Goal: Transaction & Acquisition: Book appointment/travel/reservation

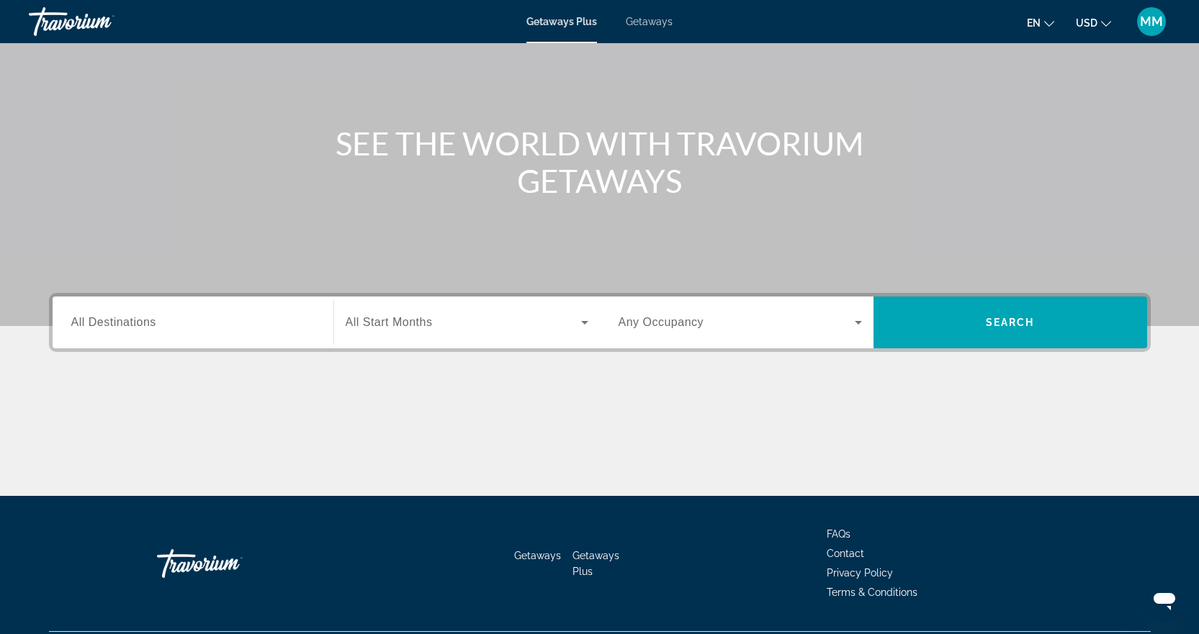
scroll to position [144, 0]
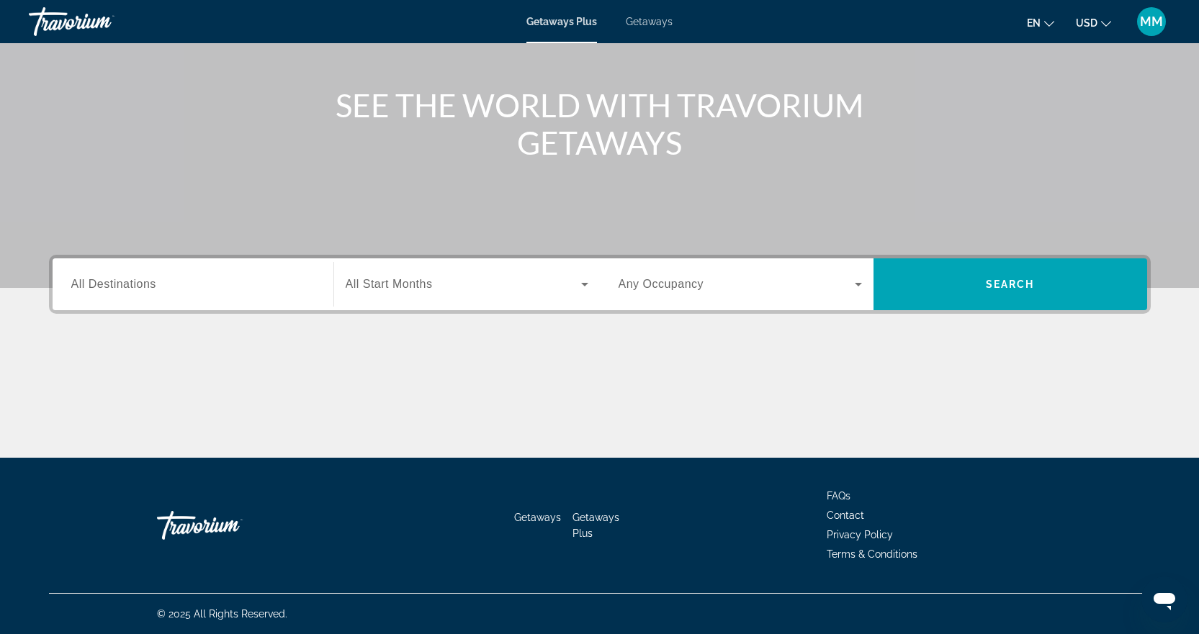
click at [380, 281] on span "All Start Months" at bounding box center [389, 284] width 87 height 12
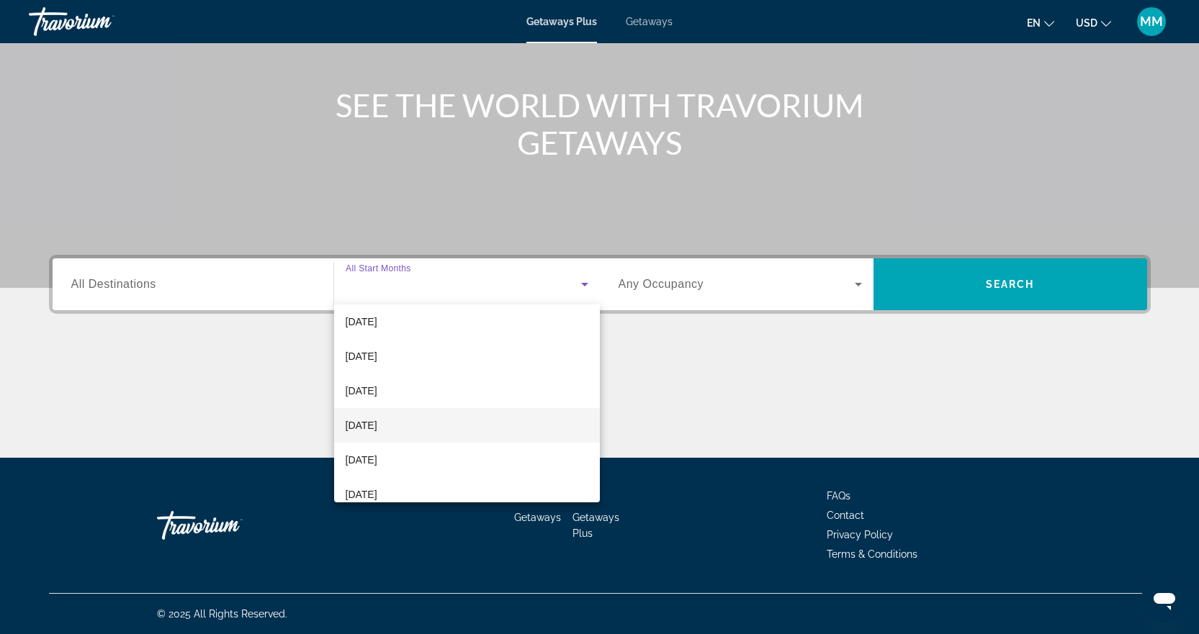
scroll to position [216, 0]
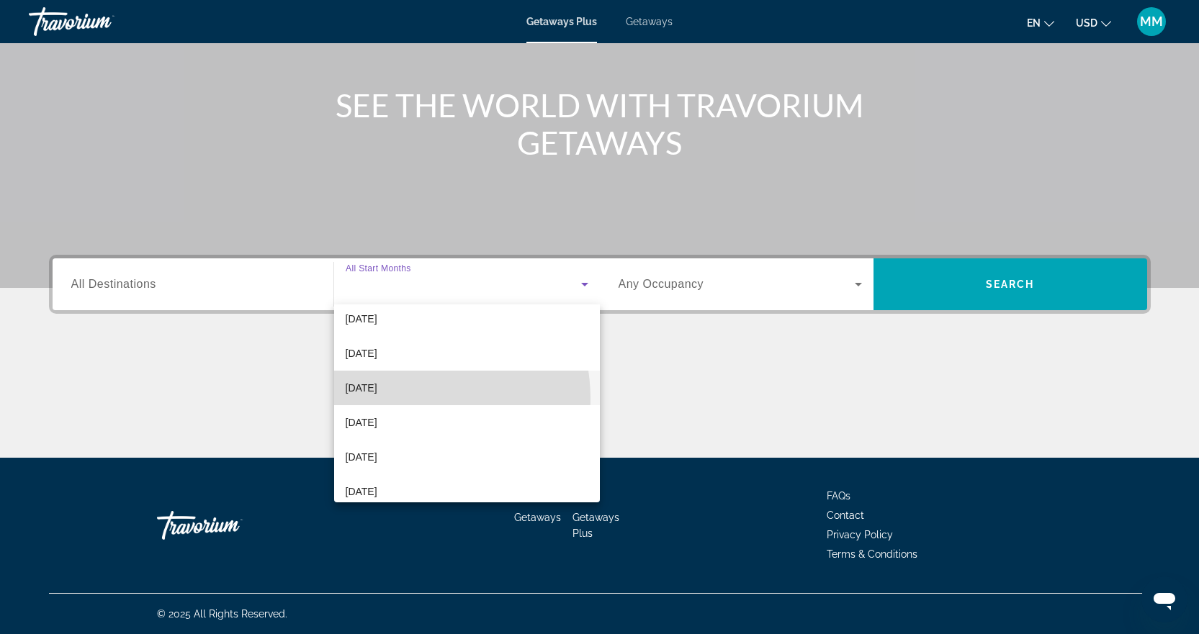
click at [404, 399] on mat-option "[DATE]" at bounding box center [467, 388] width 266 height 35
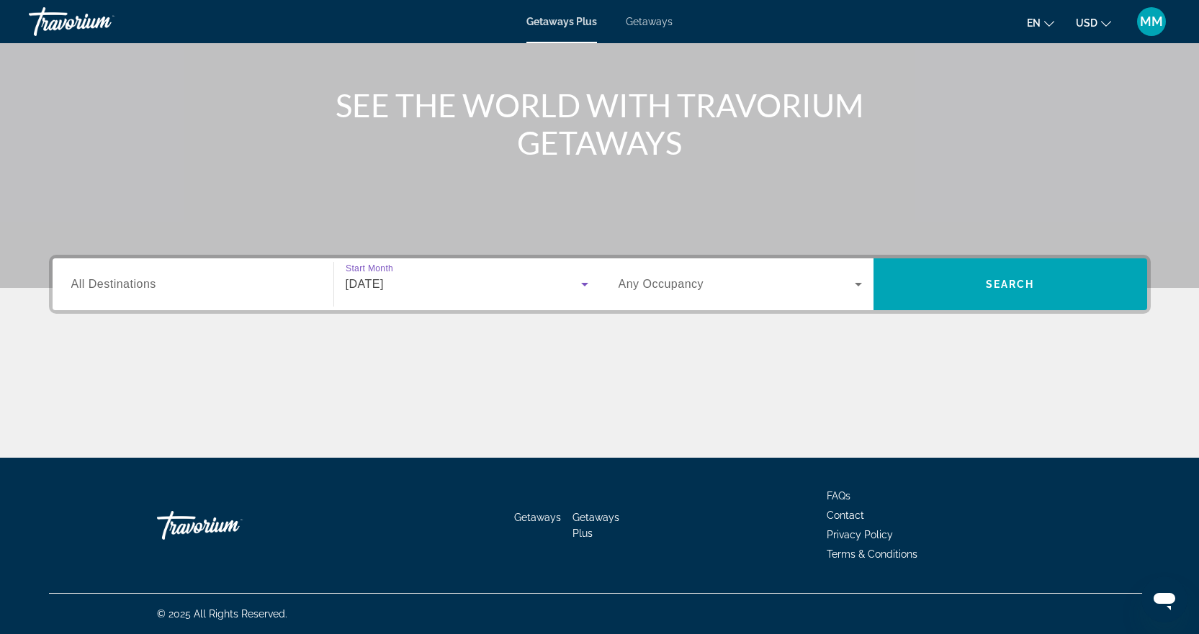
click at [277, 287] on input "Destination All Destinations" at bounding box center [192, 284] width 243 height 17
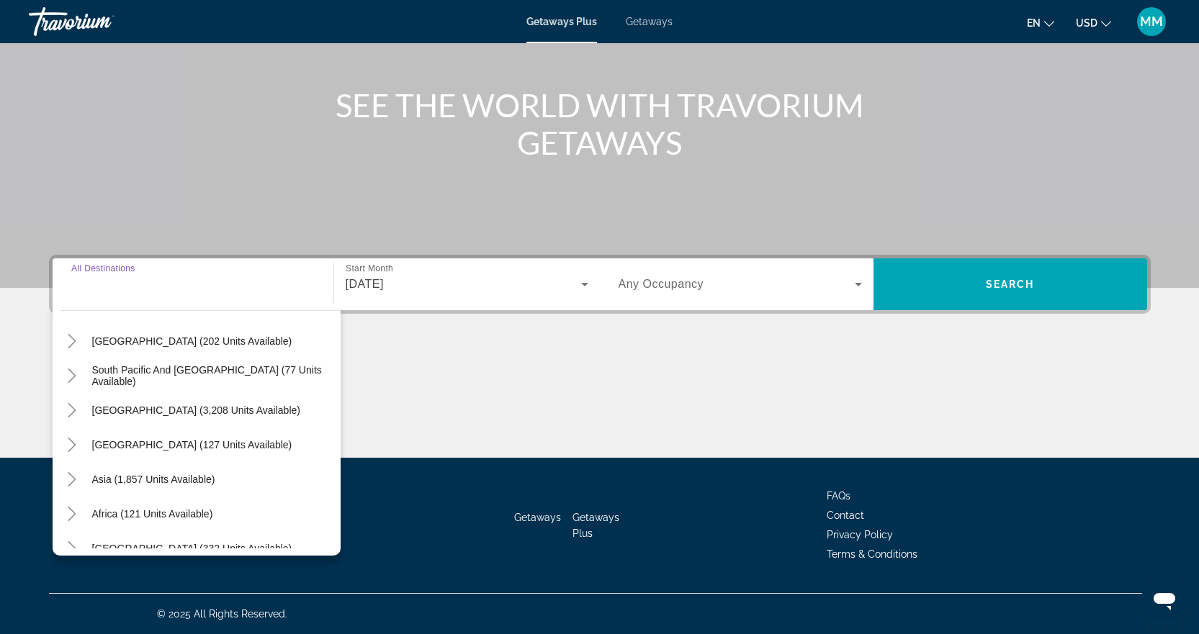
scroll to position [233, 0]
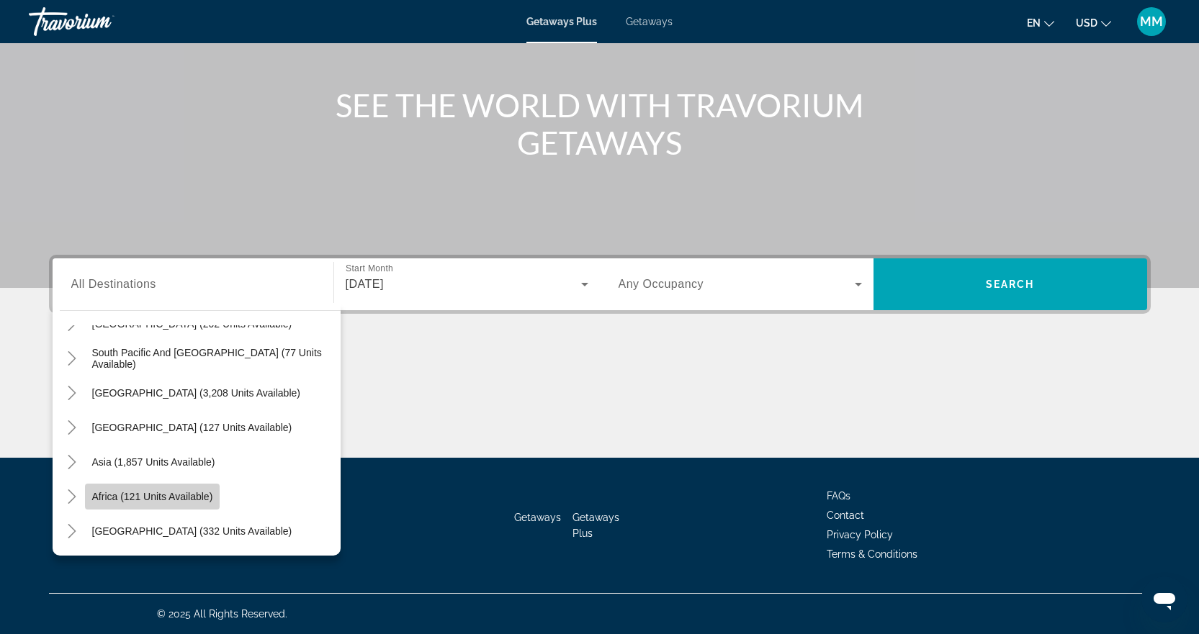
click at [168, 503] on span "Search widget" at bounding box center [152, 496] width 135 height 35
type input "**********"
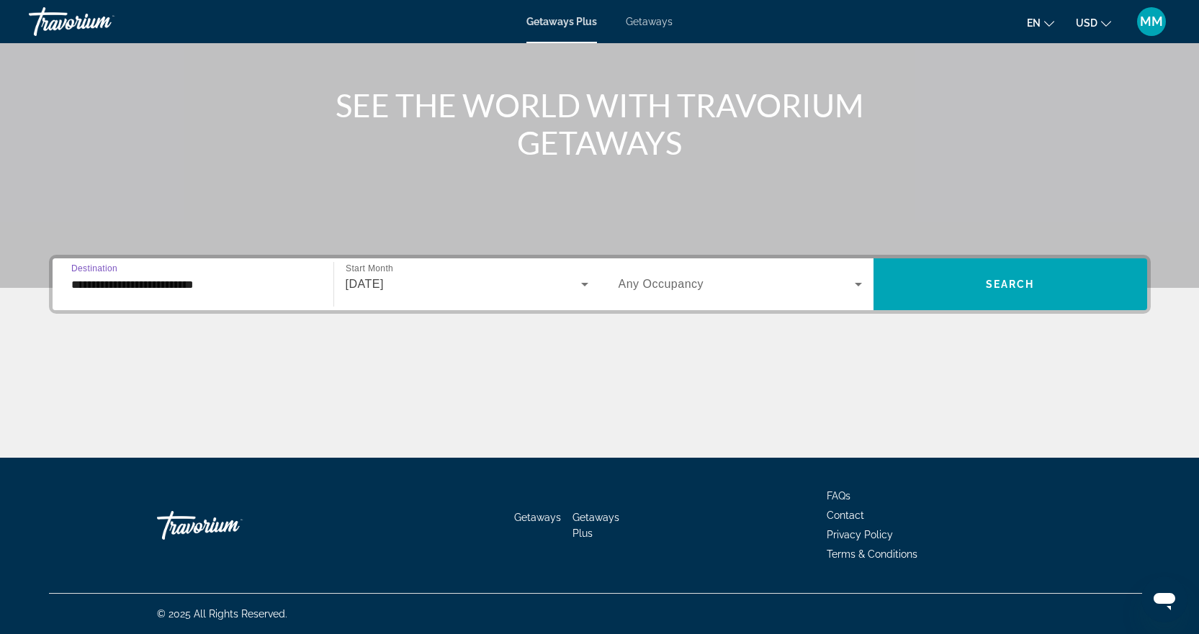
click at [860, 289] on icon "Search widget" at bounding box center [857, 284] width 17 height 17
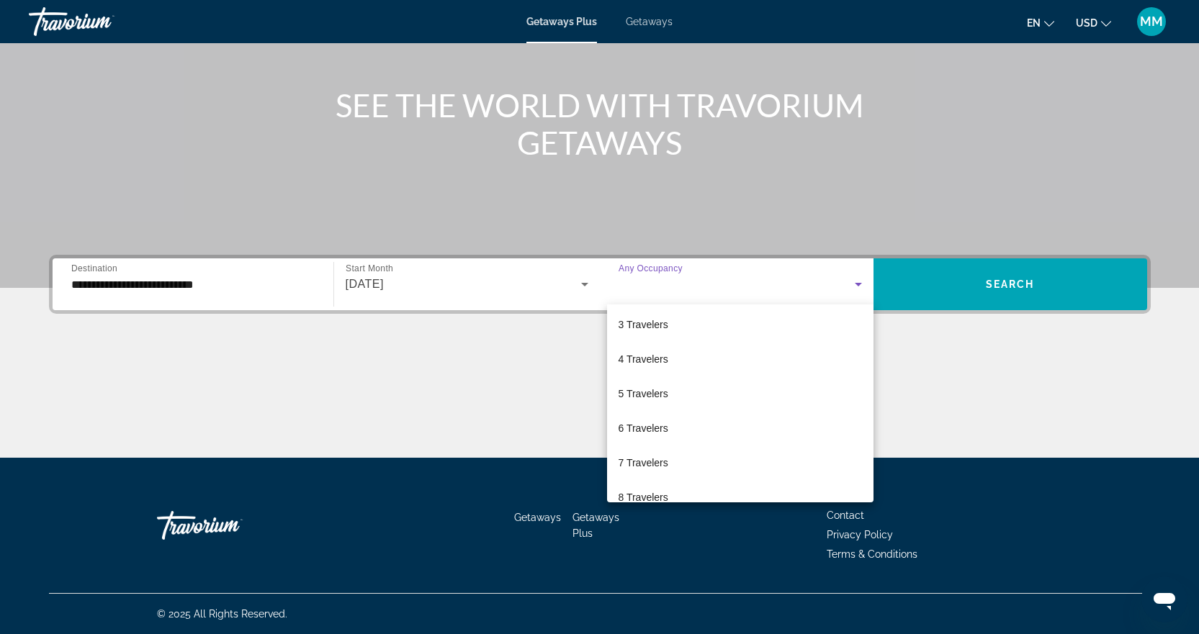
scroll to position [144, 0]
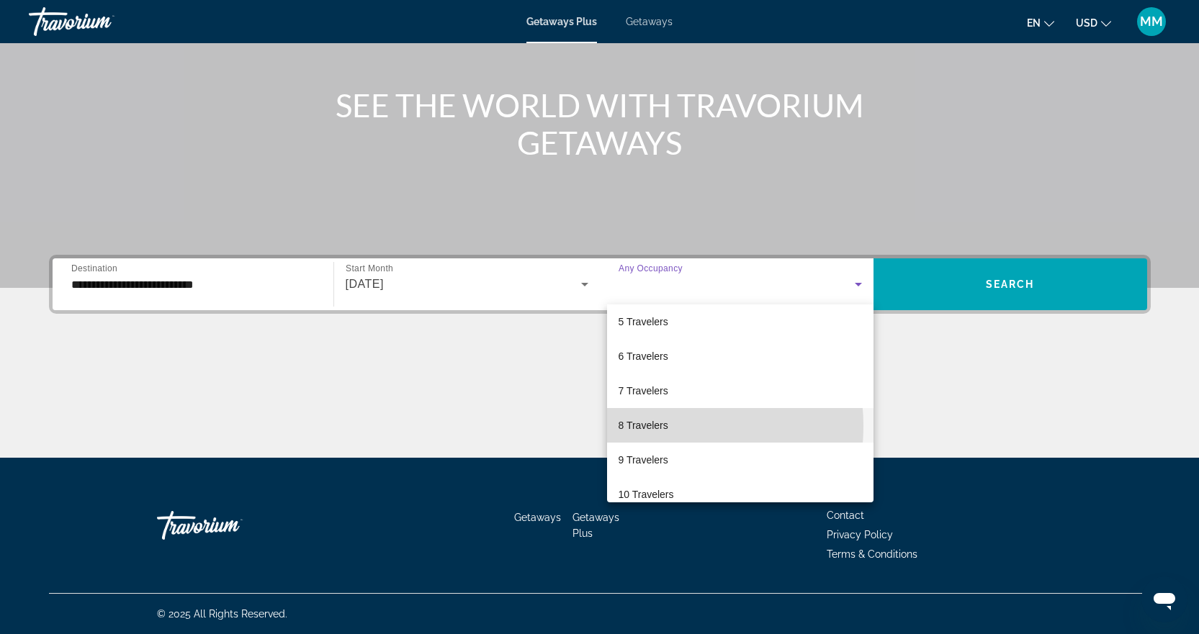
click at [648, 426] on span "8 Travelers" at bounding box center [643, 425] width 50 height 17
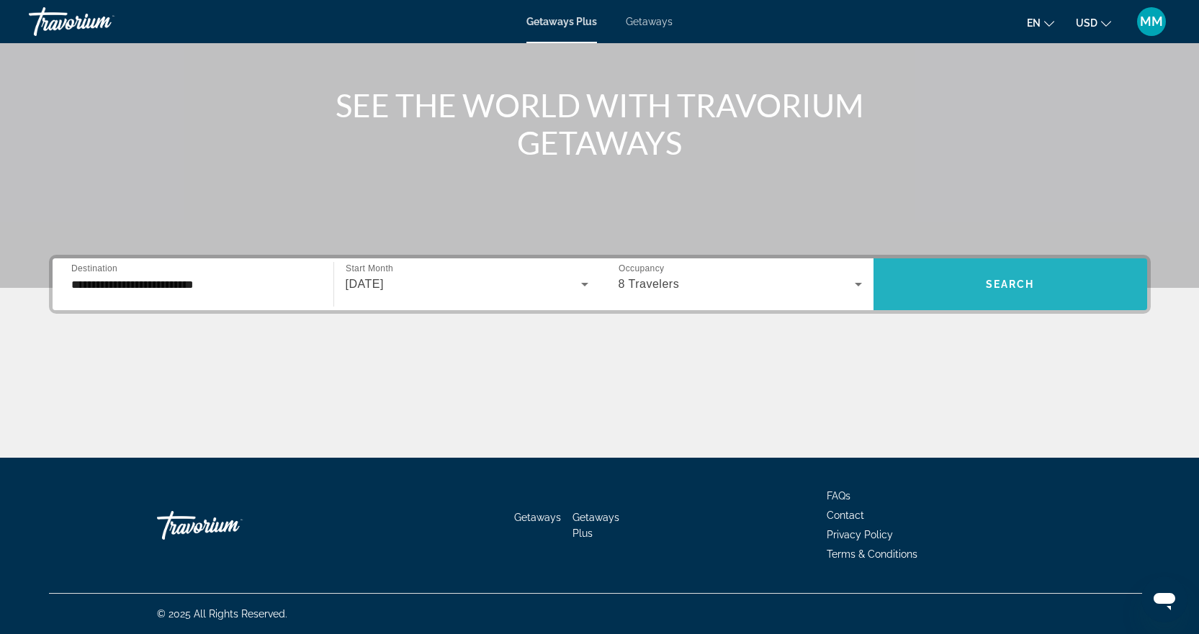
click at [997, 283] on span "Search" at bounding box center [1010, 285] width 49 height 12
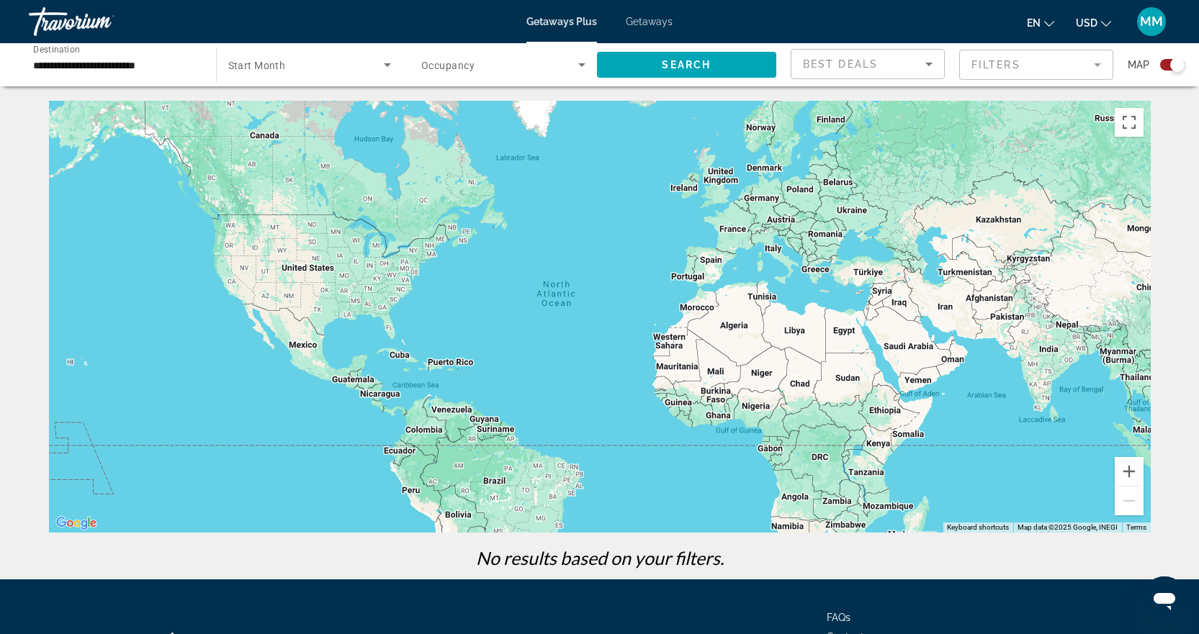
click at [736, 331] on div "Main content" at bounding box center [599, 317] width 1101 height 432
click at [924, 66] on icon "Sort by" at bounding box center [928, 63] width 17 height 17
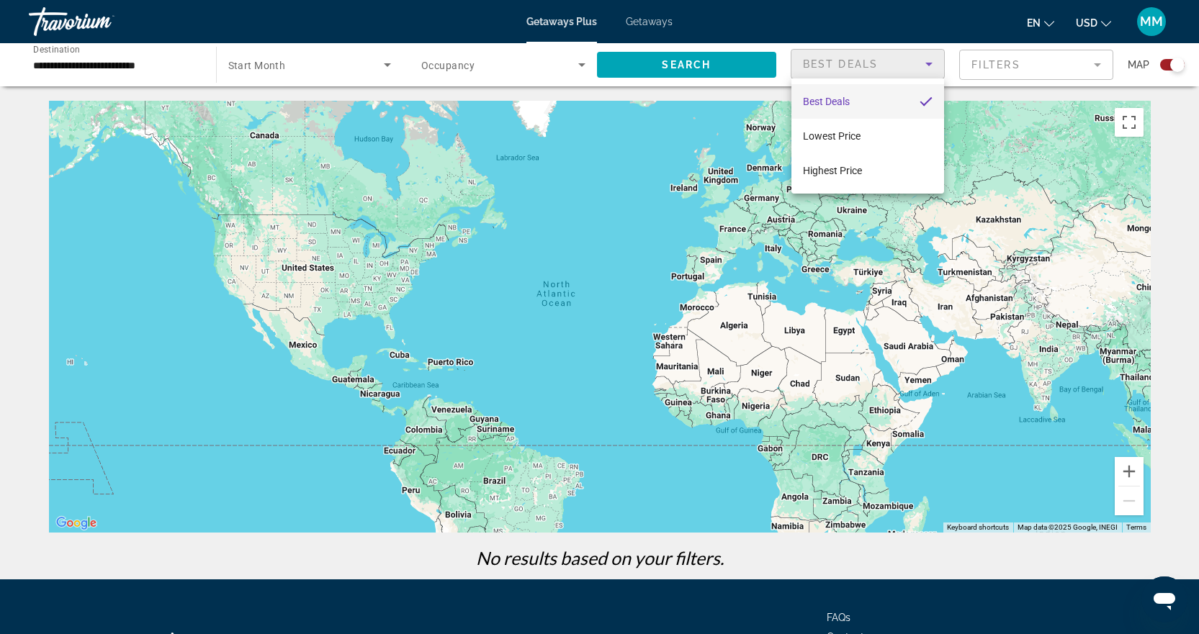
click at [626, 212] on div at bounding box center [599, 317] width 1199 height 634
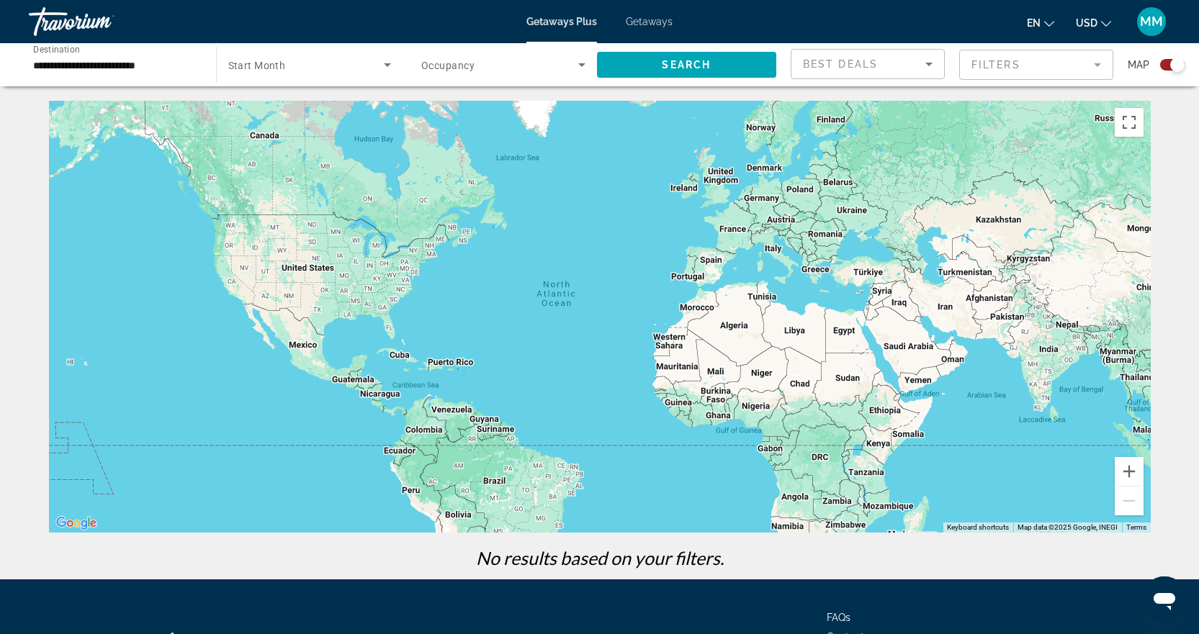
click at [1094, 67] on mat-form-field "Filters" at bounding box center [1036, 65] width 154 height 30
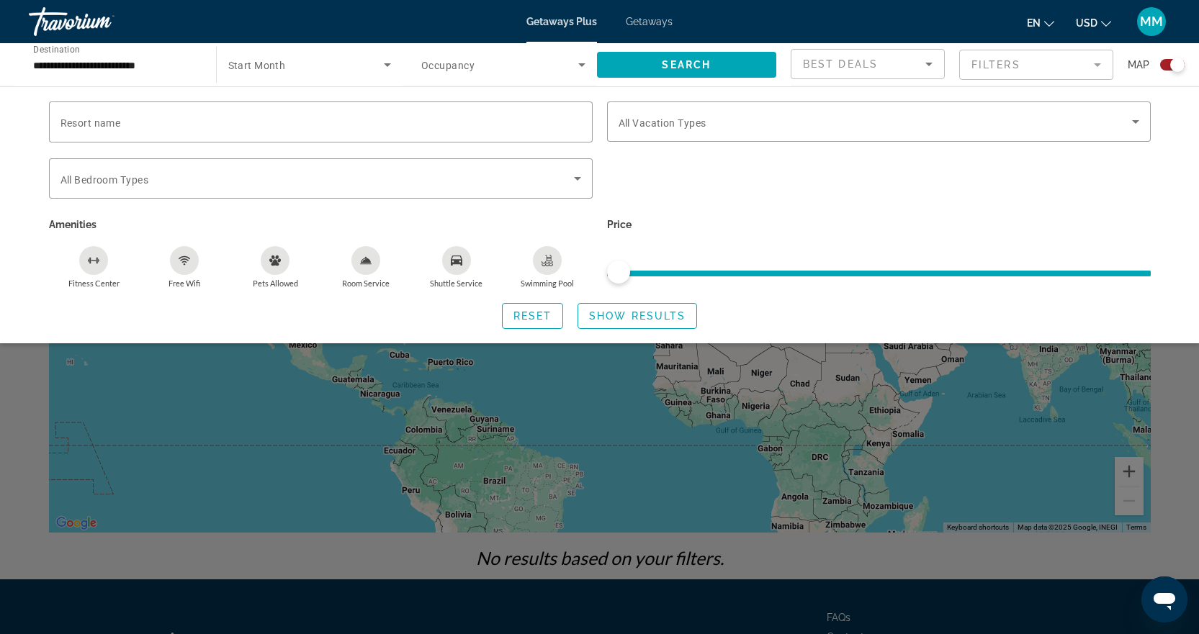
click at [1087, 68] on mat-form-field "Filters" at bounding box center [1036, 65] width 154 height 30
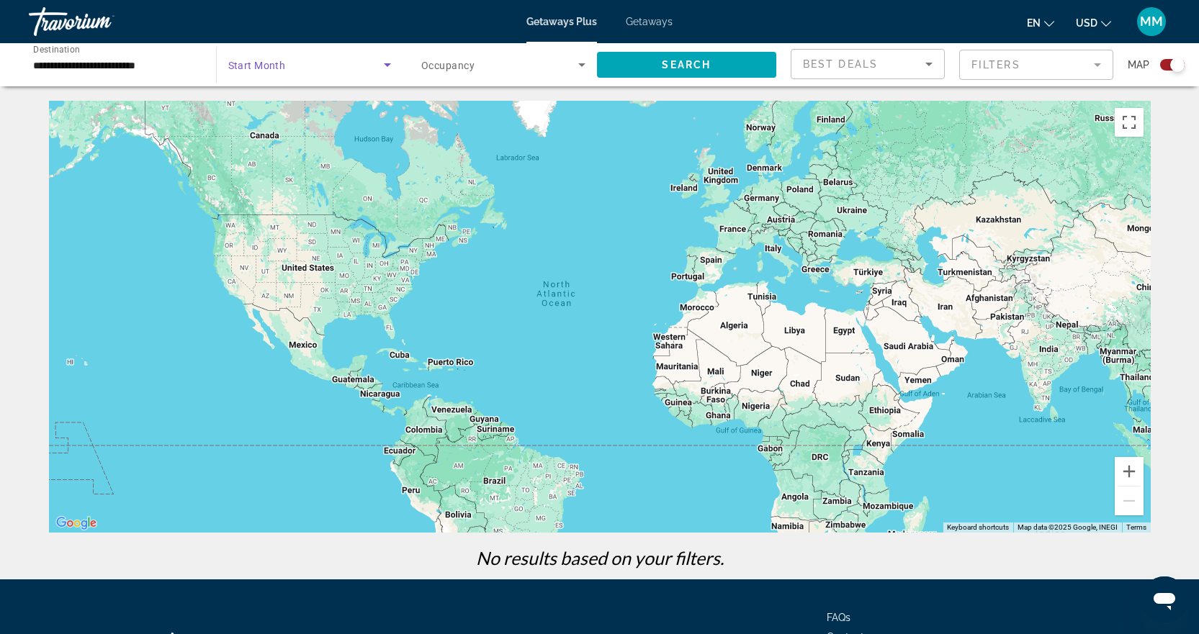
click at [380, 67] on icon "Search widget" at bounding box center [387, 64] width 17 height 17
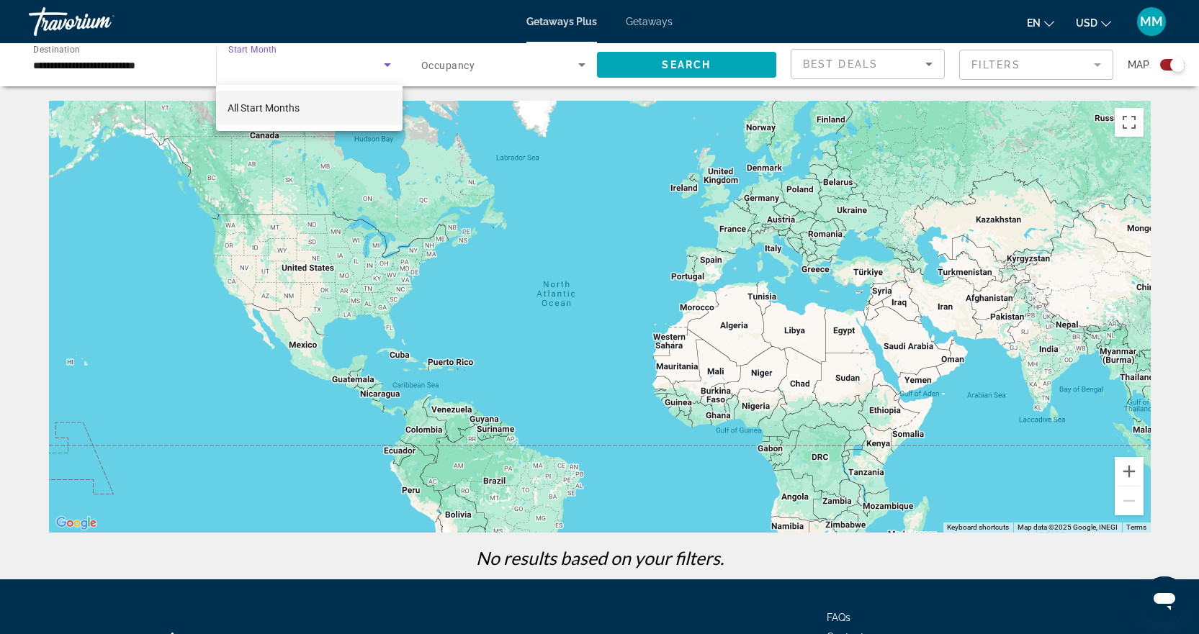
click at [292, 118] on mat-option "All Start Months" at bounding box center [309, 108] width 186 height 35
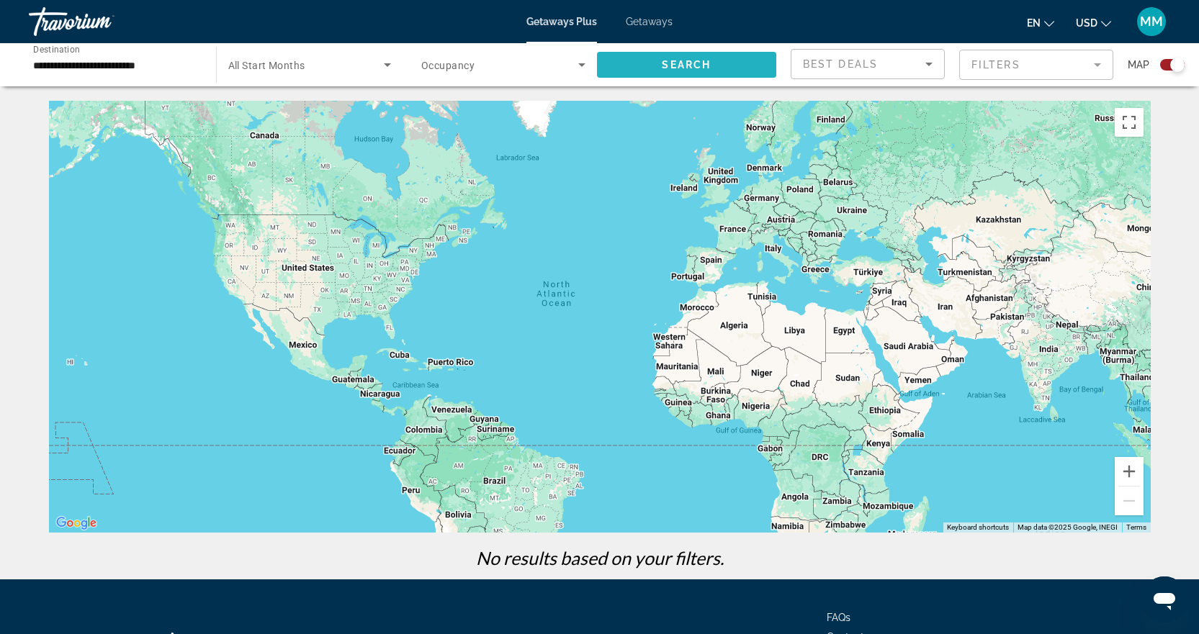
click at [677, 60] on span "Search" at bounding box center [686, 65] width 49 height 12
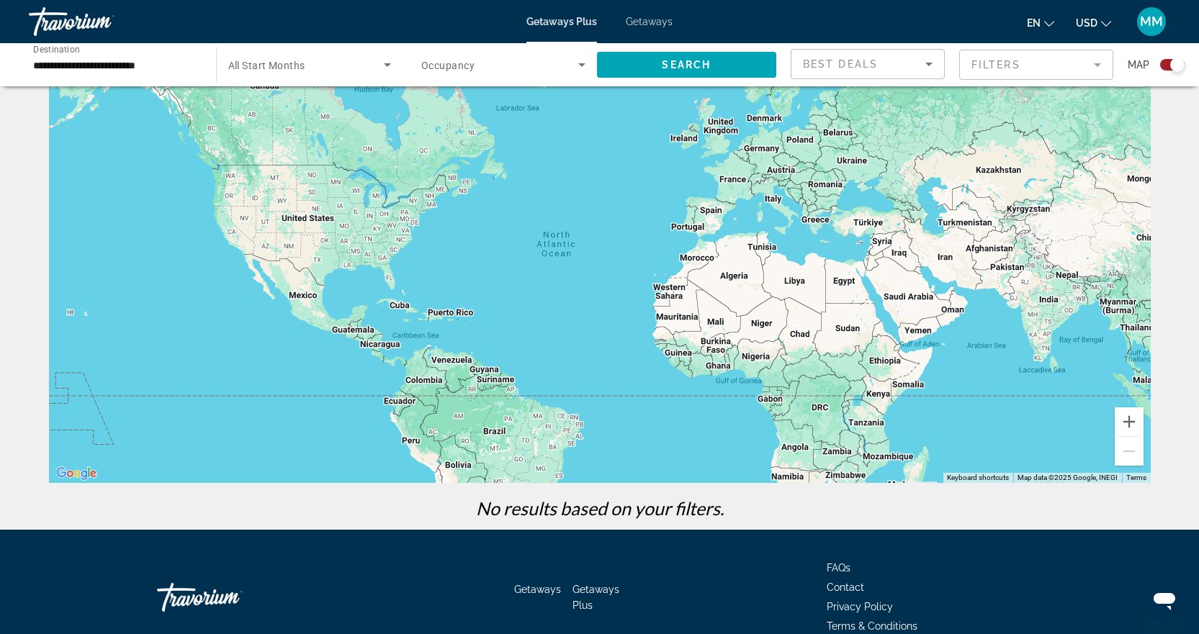
scroll to position [122, 0]
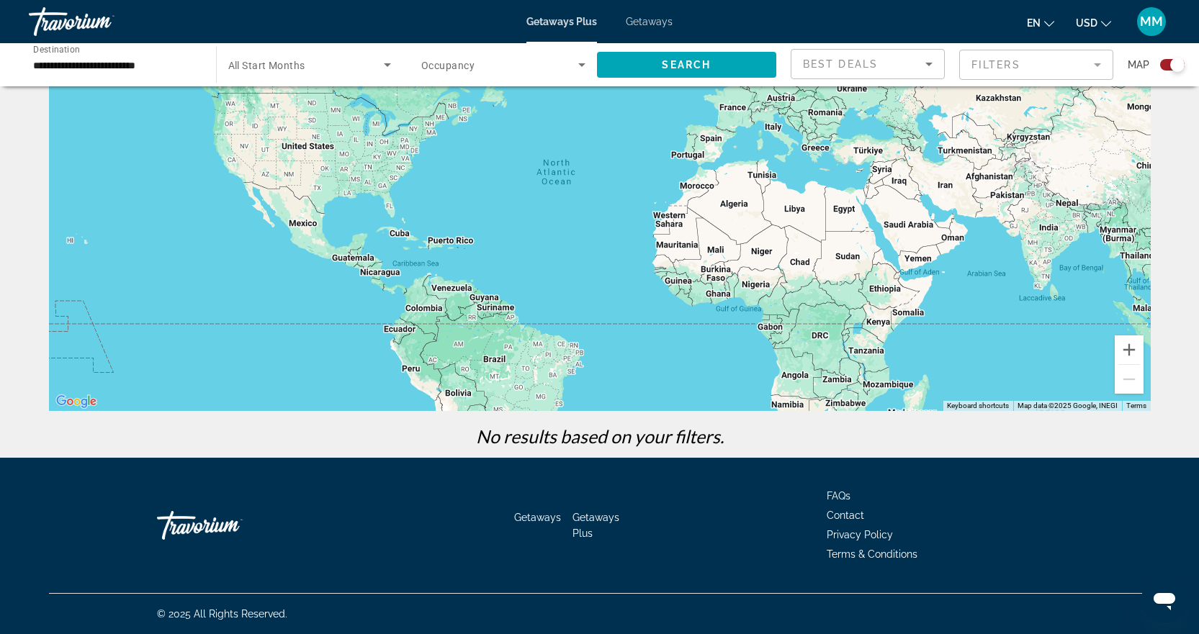
click at [590, 518] on span "Getaways Plus" at bounding box center [595, 525] width 47 height 27
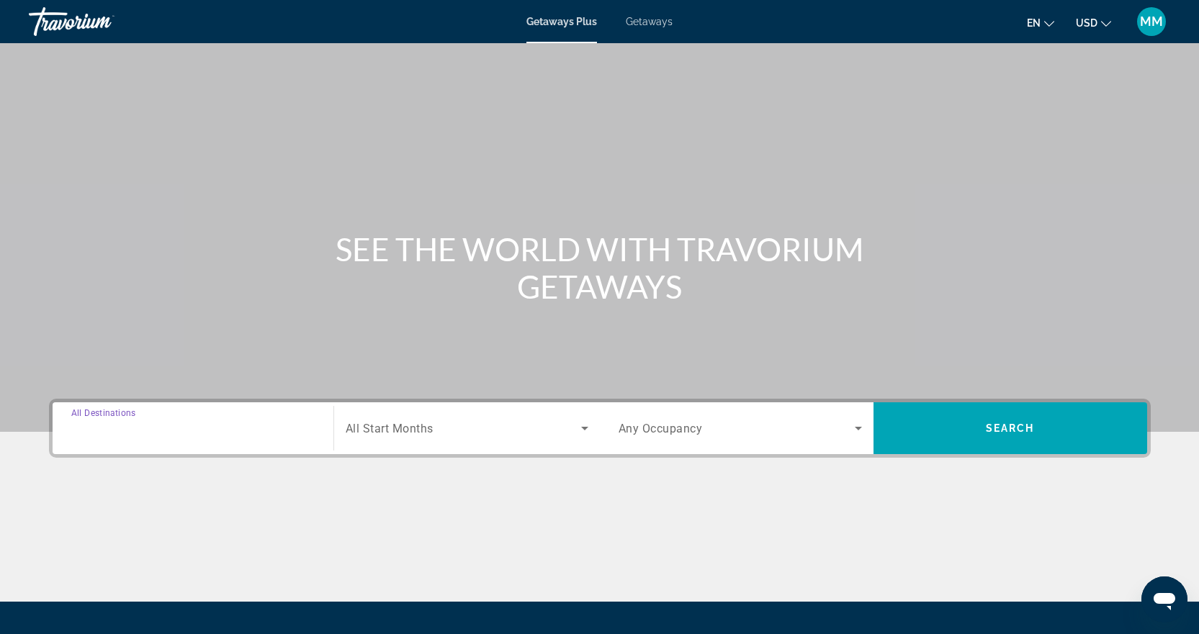
click at [278, 433] on input "Destination All Destinations" at bounding box center [192, 428] width 243 height 17
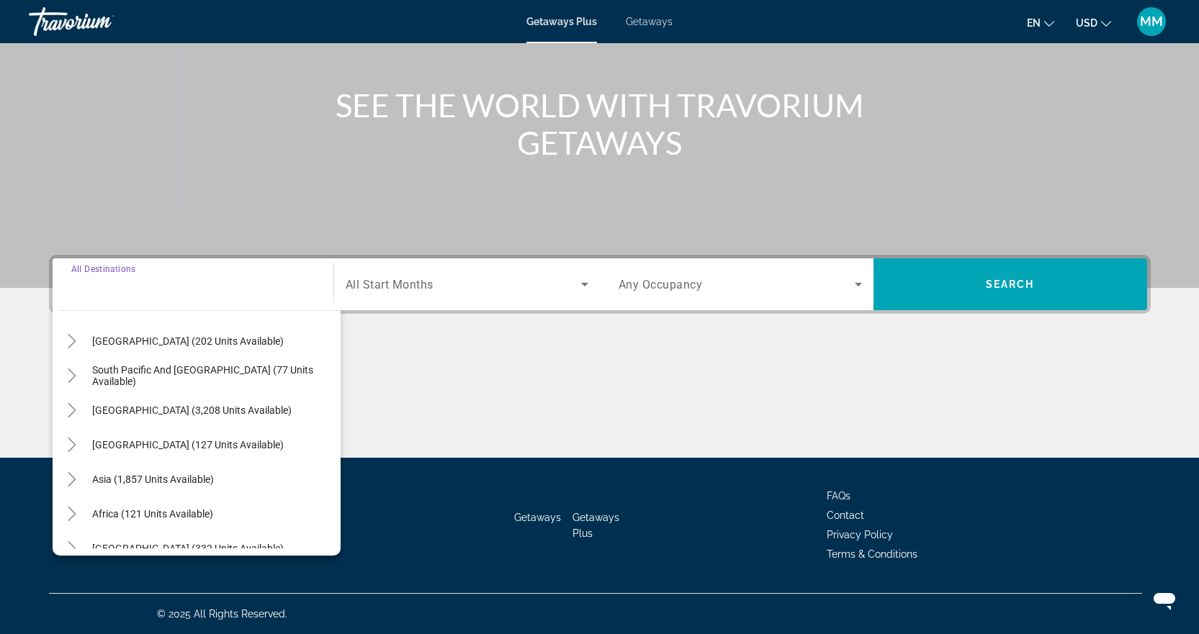
scroll to position [233, 0]
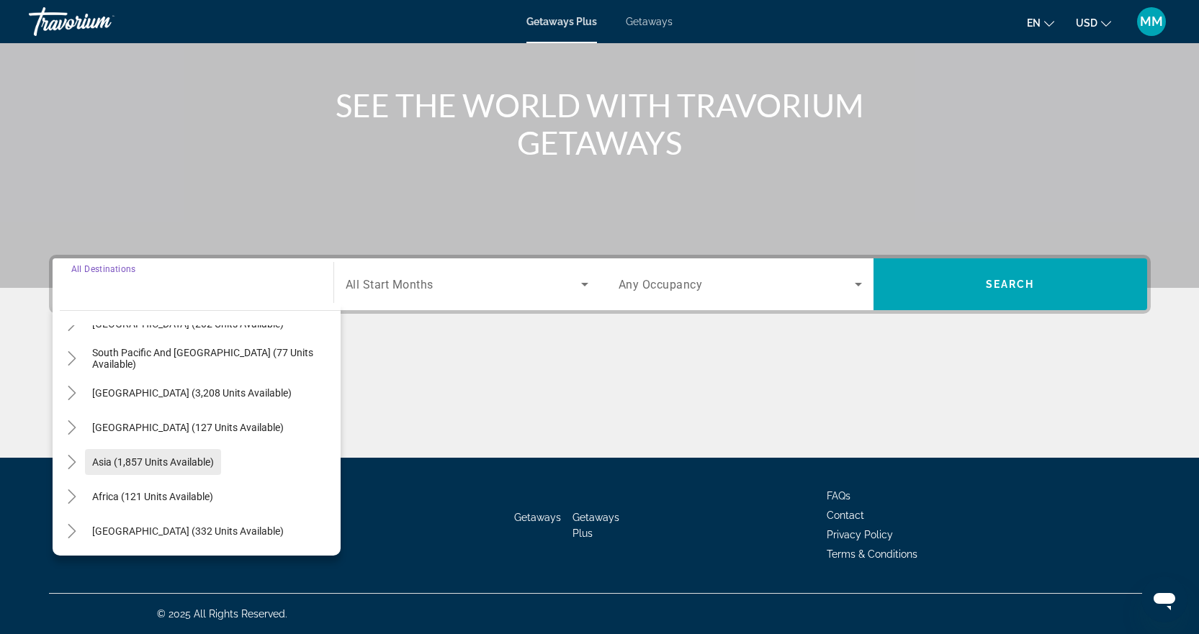
click at [196, 460] on span "Asia (1,857 units available)" at bounding box center [153, 462] width 122 height 12
type input "**********"
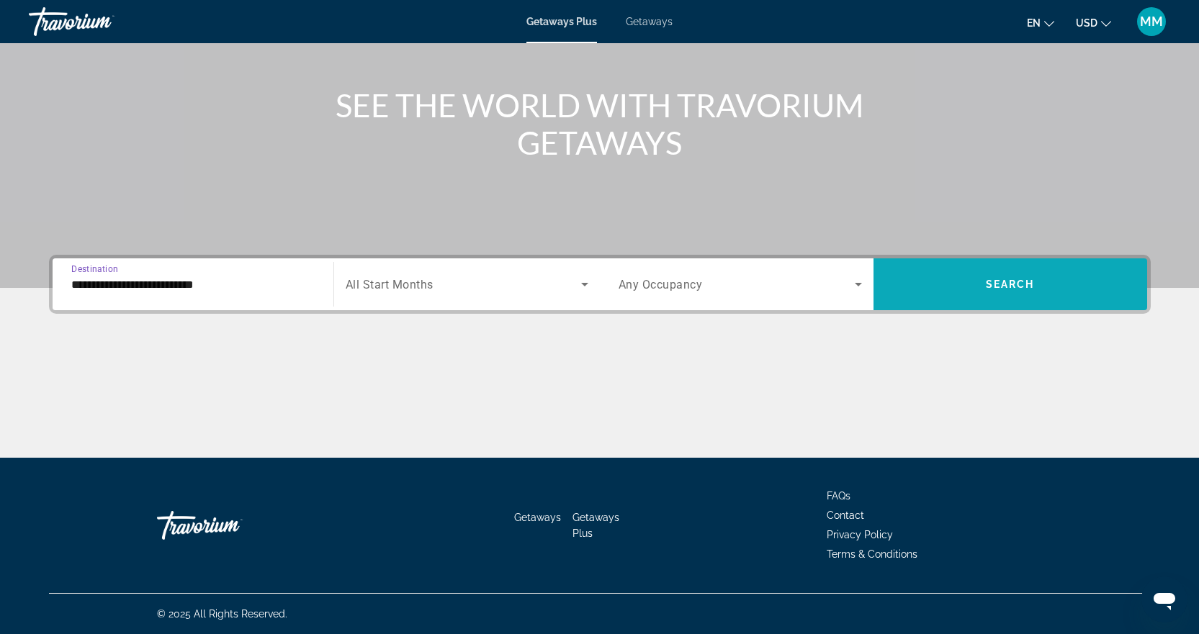
click at [975, 270] on span "Search widget" at bounding box center [1010, 284] width 274 height 35
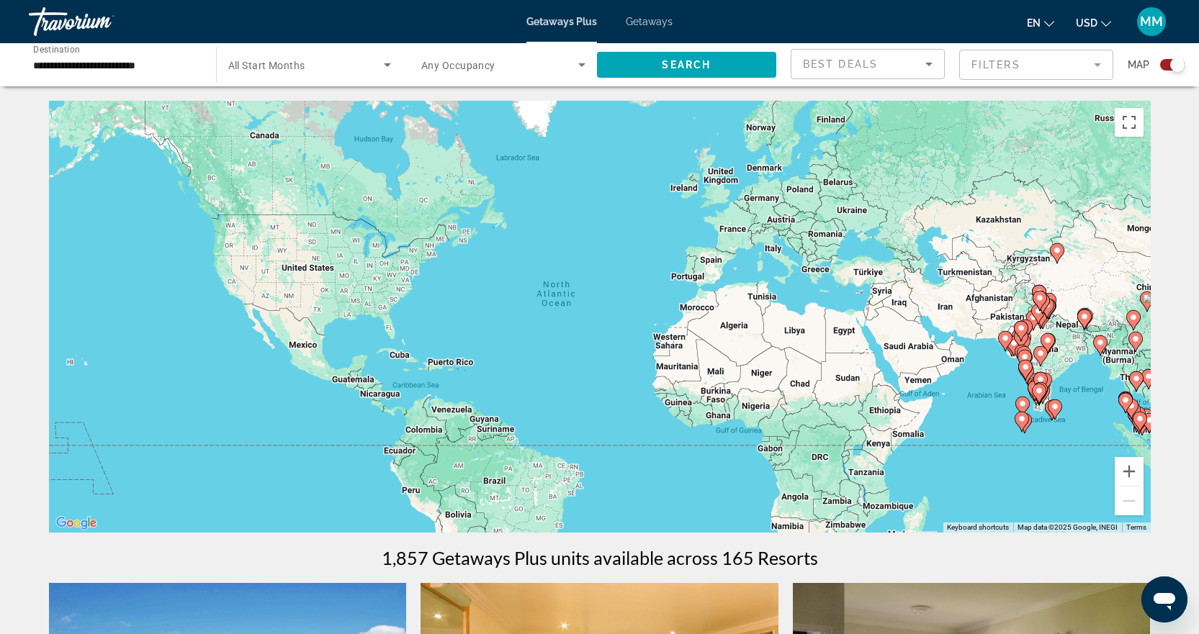
click at [162, 73] on div "**********" at bounding box center [115, 65] width 164 height 41
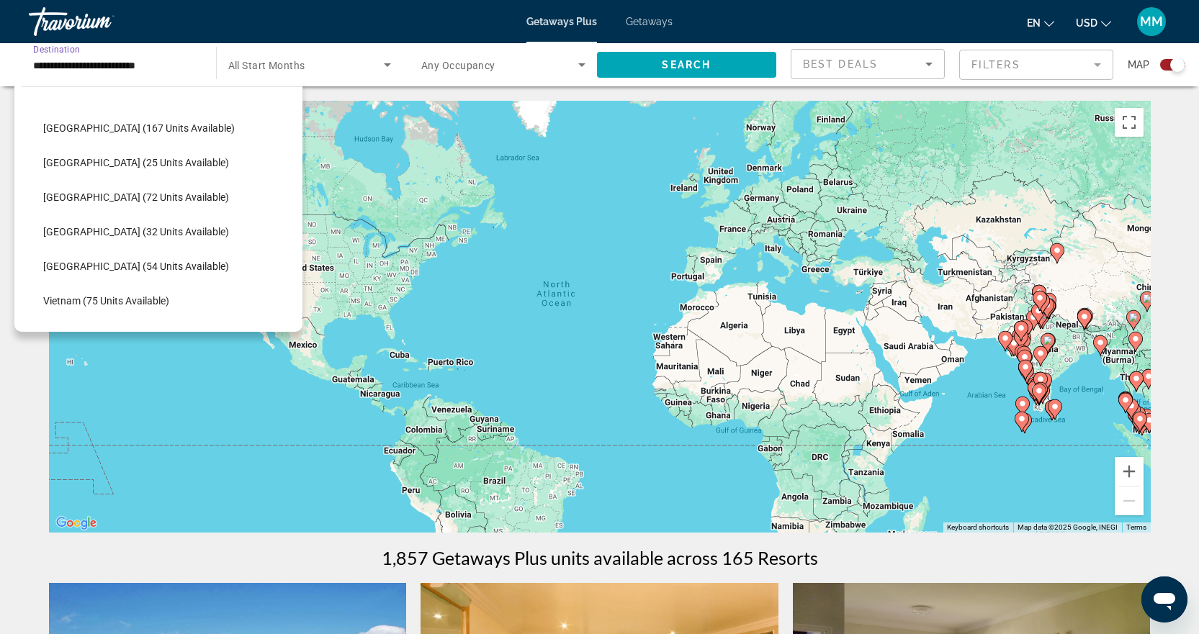
scroll to position [576, 0]
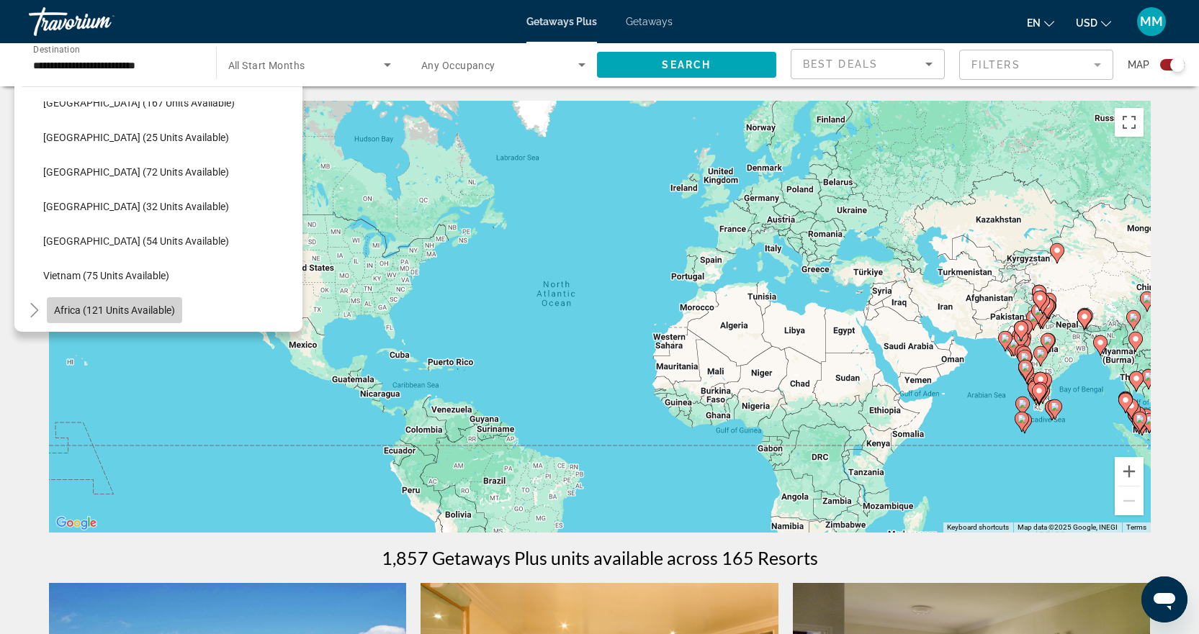
click at [149, 315] on span "Africa (121 units available)" at bounding box center [114, 311] width 121 height 12
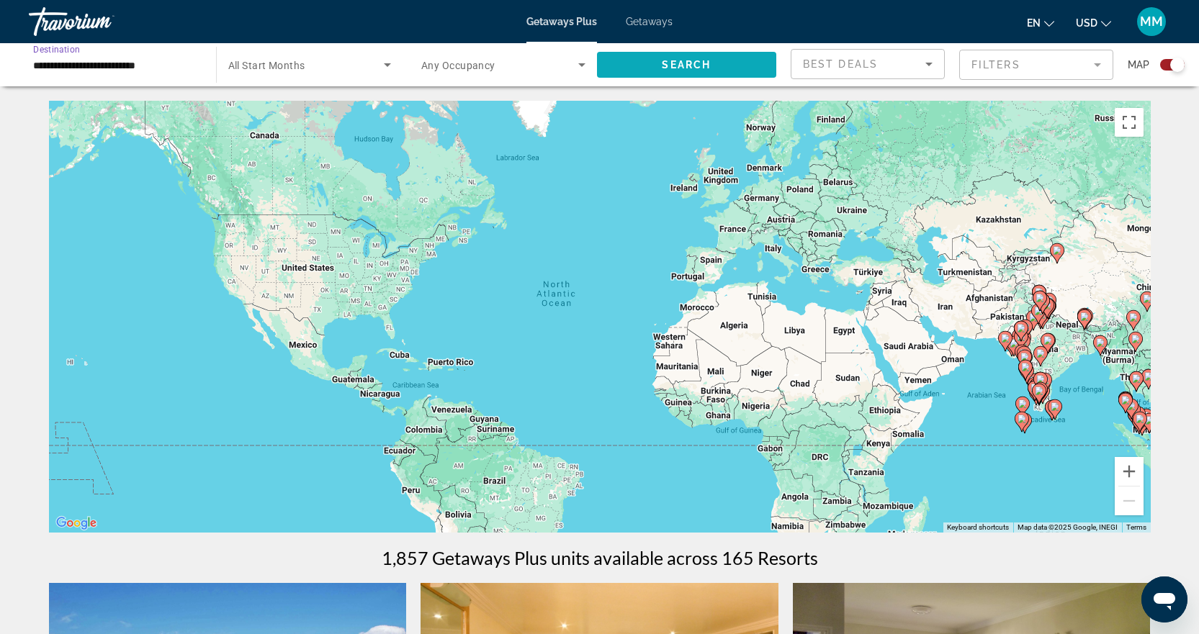
click at [677, 63] on span "Search" at bounding box center [686, 65] width 49 height 12
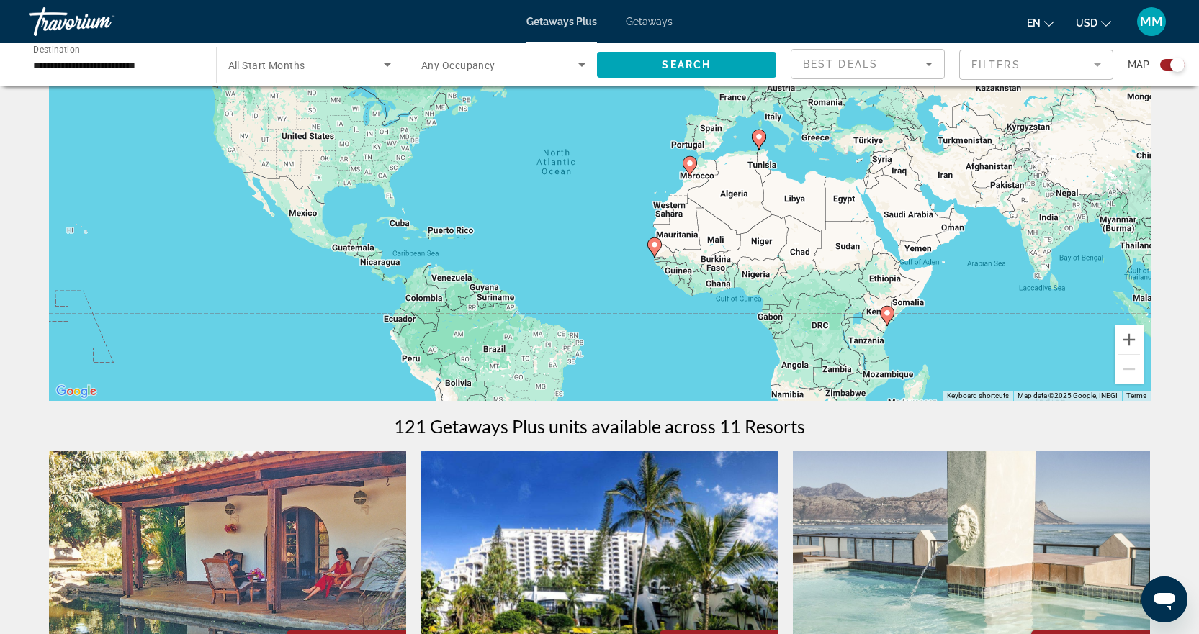
scroll to position [144, 0]
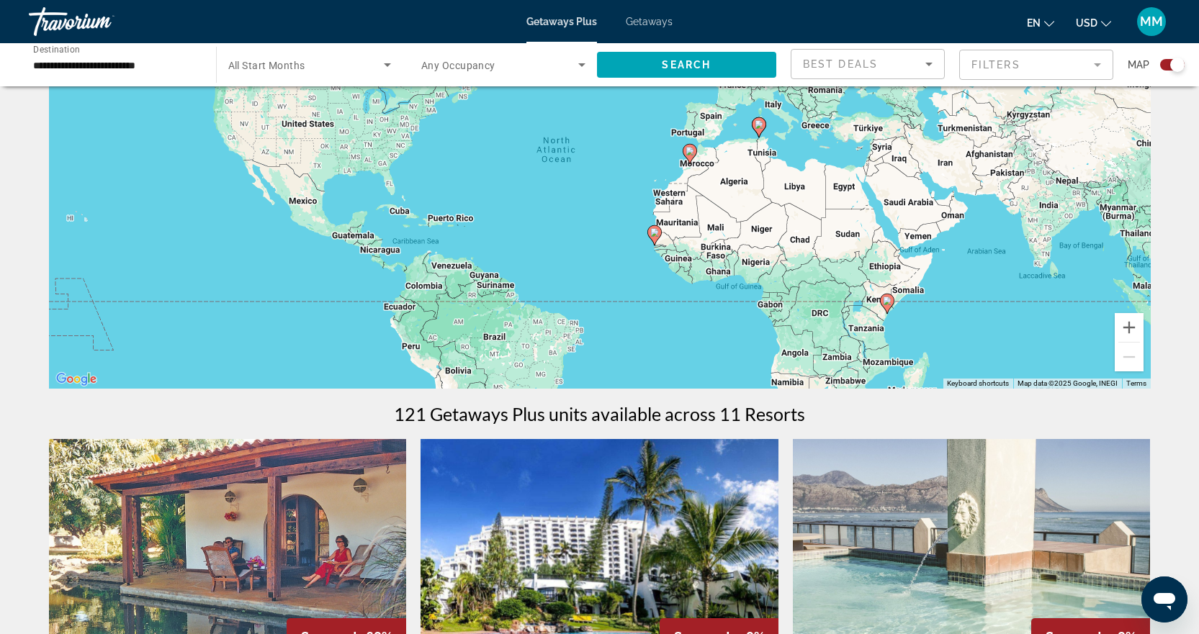
click at [656, 234] on image "Main content" at bounding box center [654, 232] width 9 height 9
type input "**********"
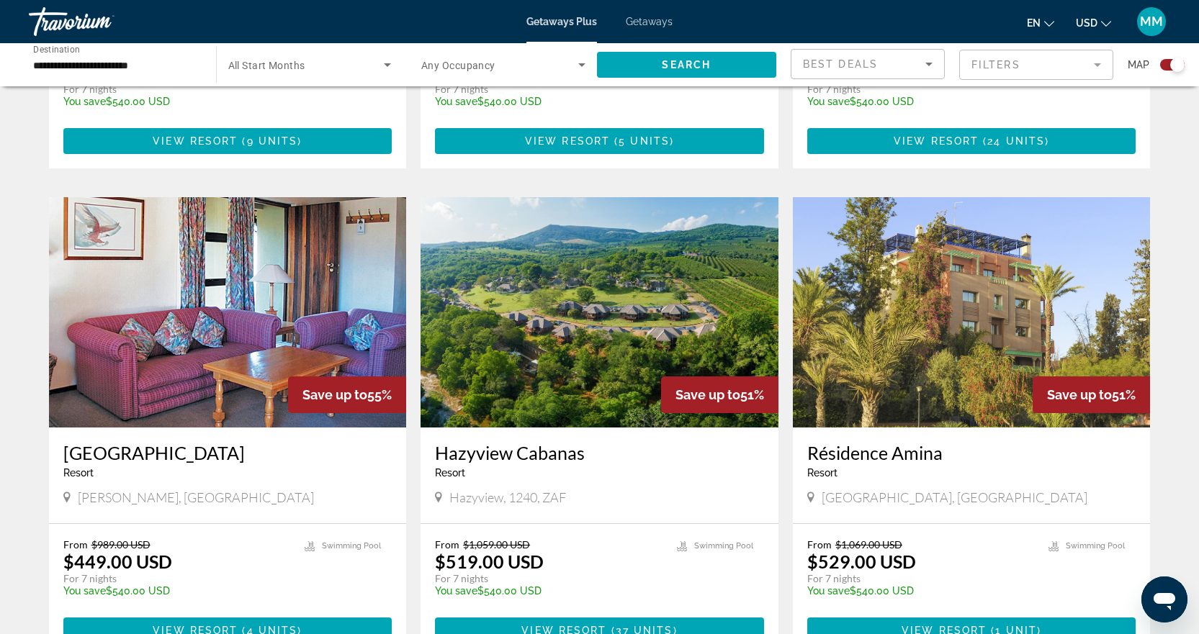
scroll to position [1349, 0]
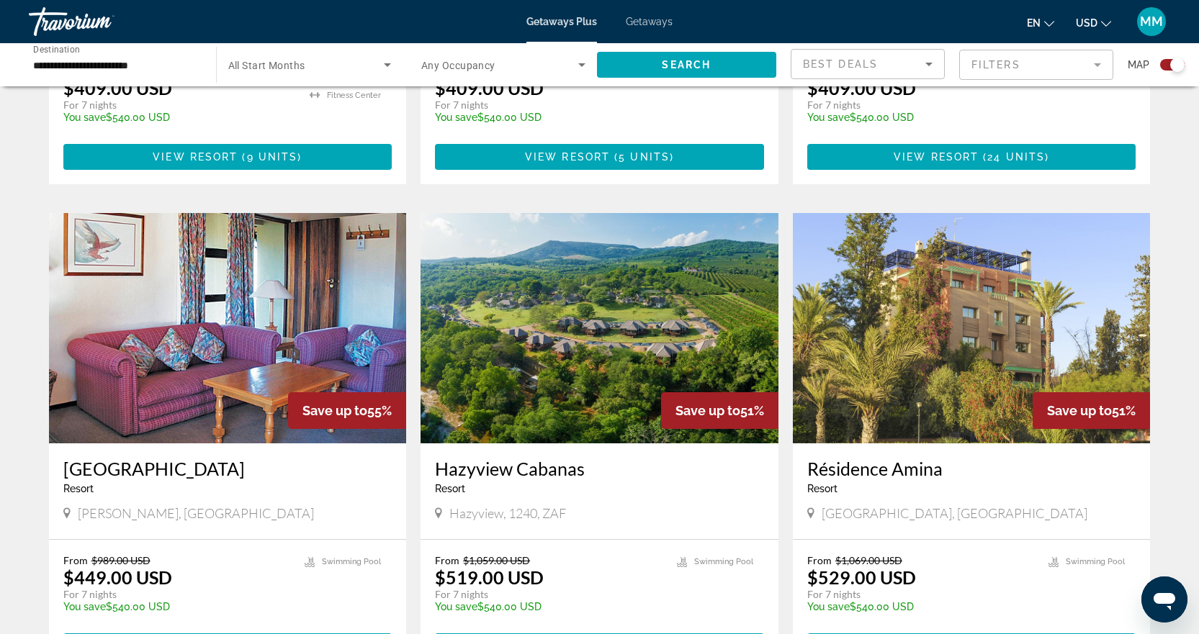
click at [174, 339] on img "Main content" at bounding box center [228, 328] width 358 height 230
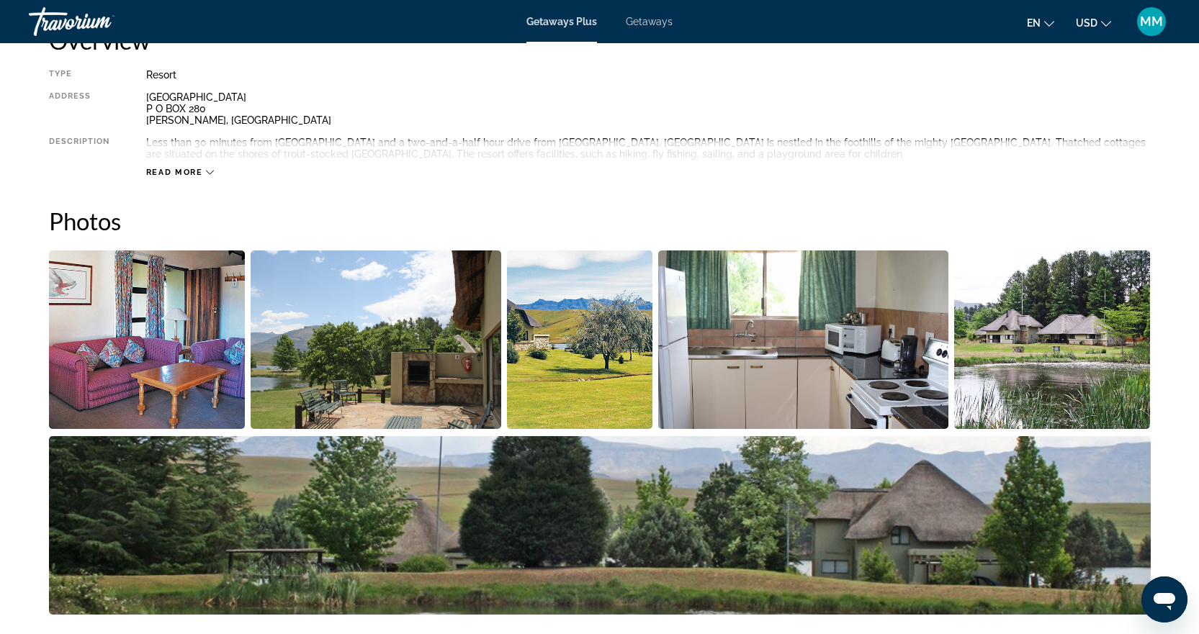
scroll to position [504, 0]
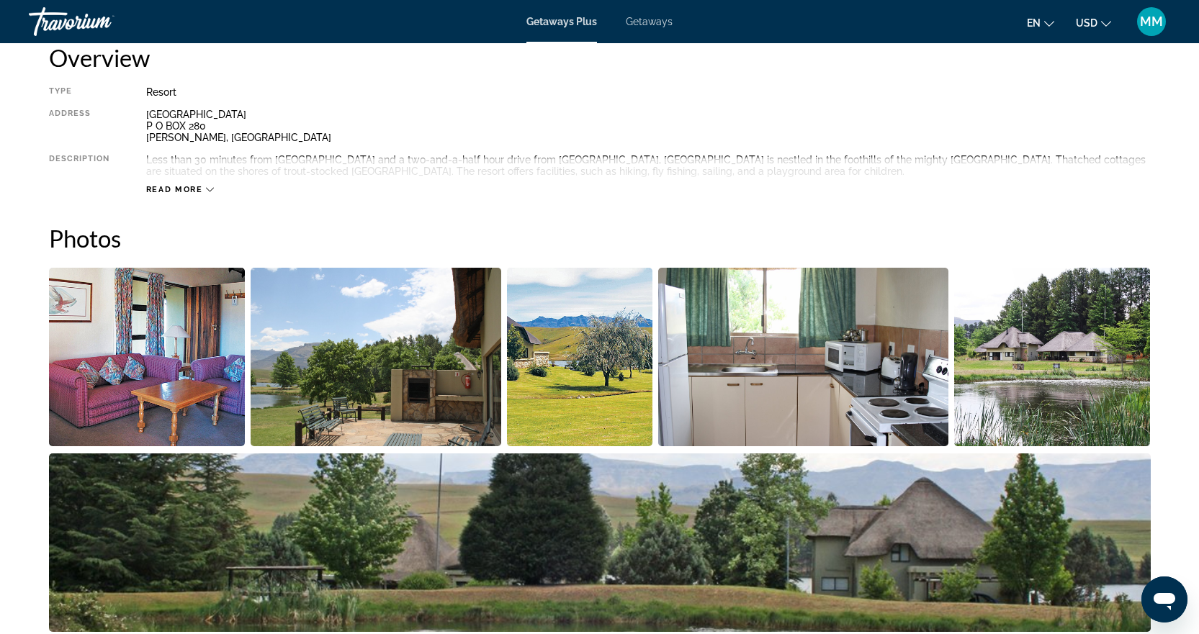
click at [141, 369] on img "Open full-screen image slider" at bounding box center [147, 357] width 197 height 179
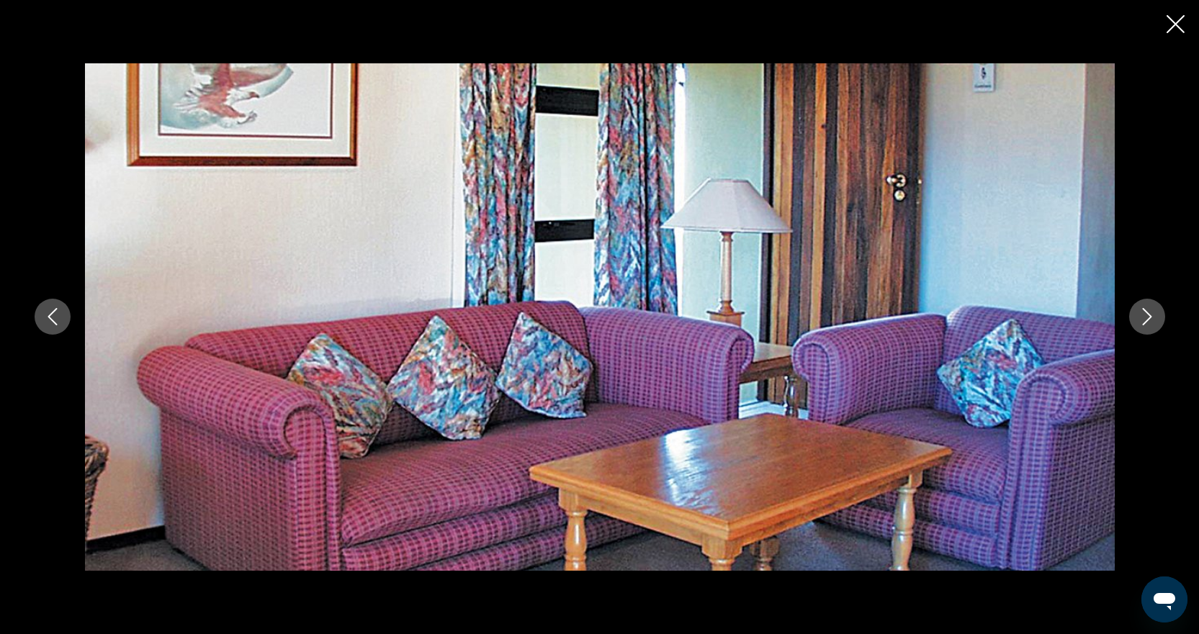
click at [1140, 315] on icon "Next image" at bounding box center [1146, 316] width 17 height 17
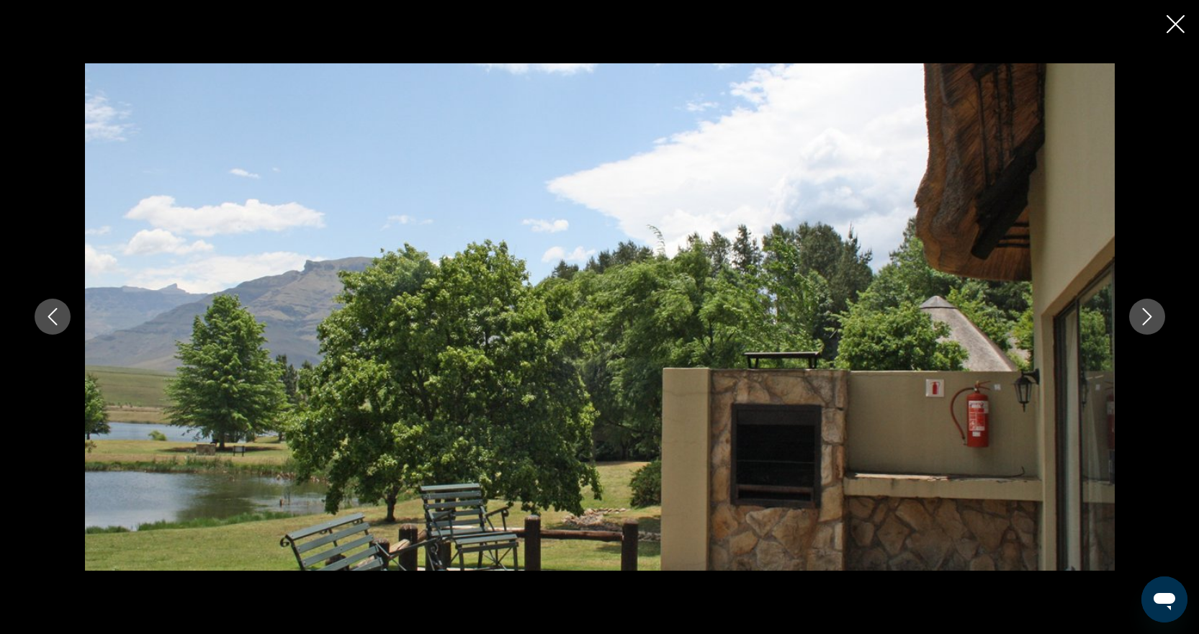
click at [1140, 315] on icon "Next image" at bounding box center [1146, 316] width 17 height 17
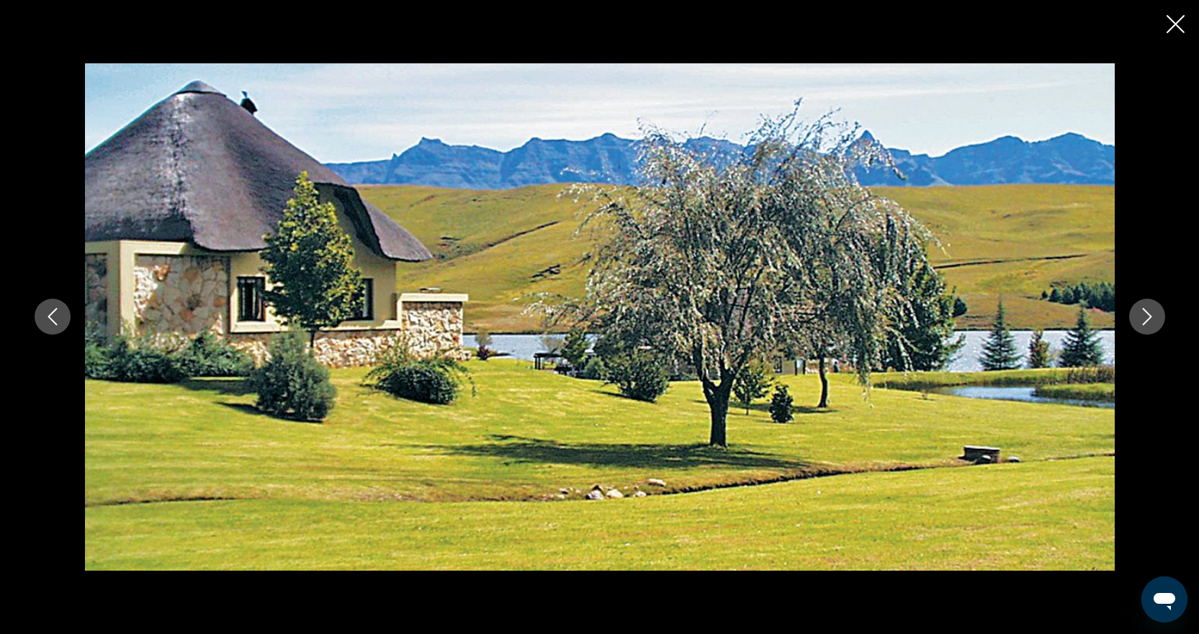
click at [1140, 315] on icon "Next image" at bounding box center [1146, 316] width 17 height 17
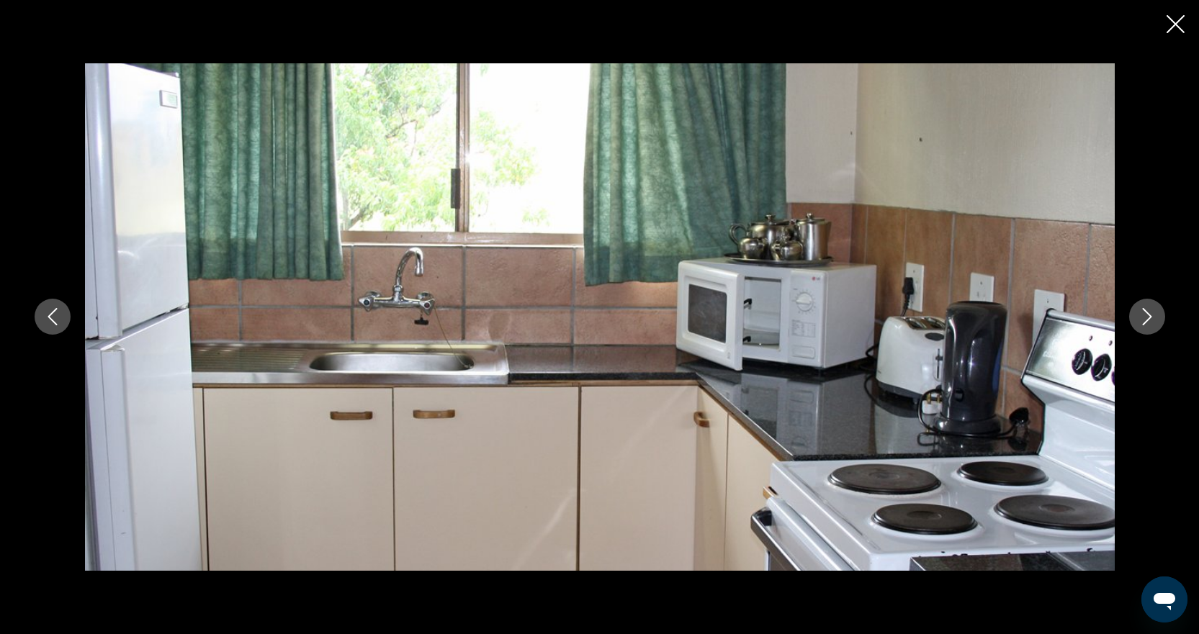
click at [1140, 315] on icon "Next image" at bounding box center [1146, 316] width 17 height 17
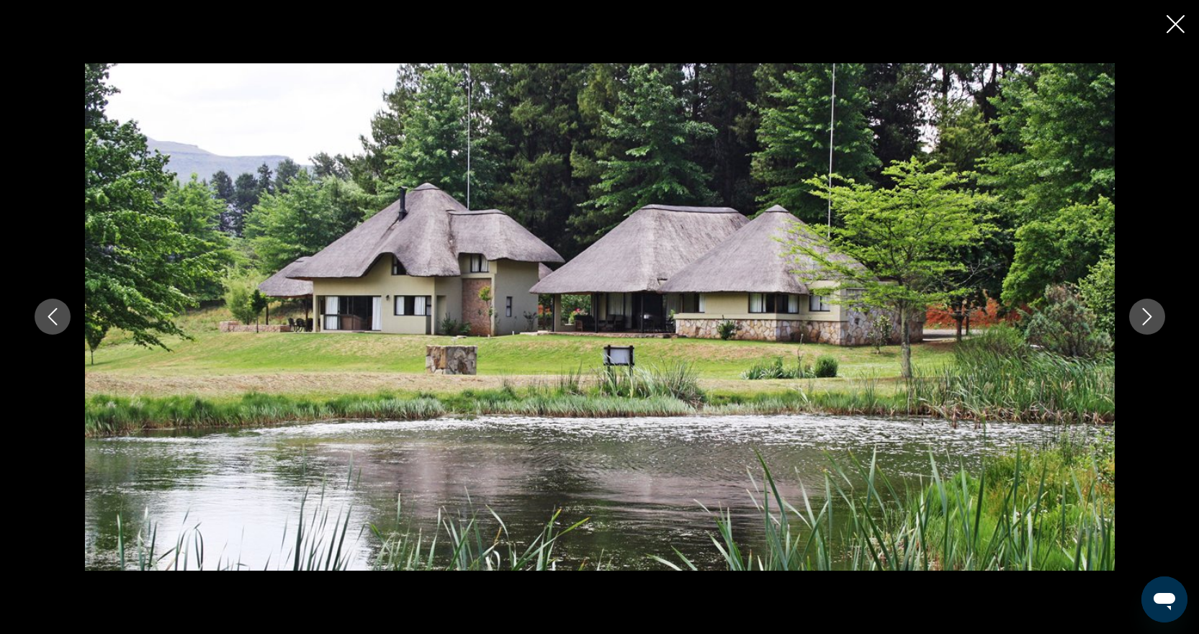
click at [1140, 315] on icon "Next image" at bounding box center [1146, 316] width 17 height 17
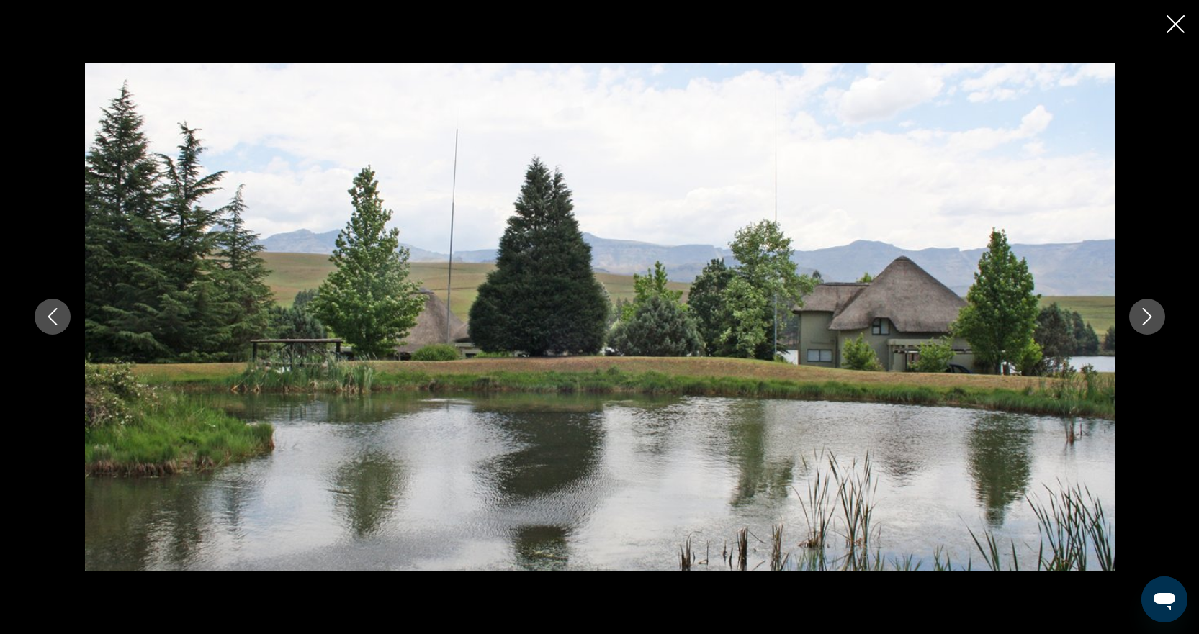
click at [1140, 315] on icon "Next image" at bounding box center [1146, 316] width 17 height 17
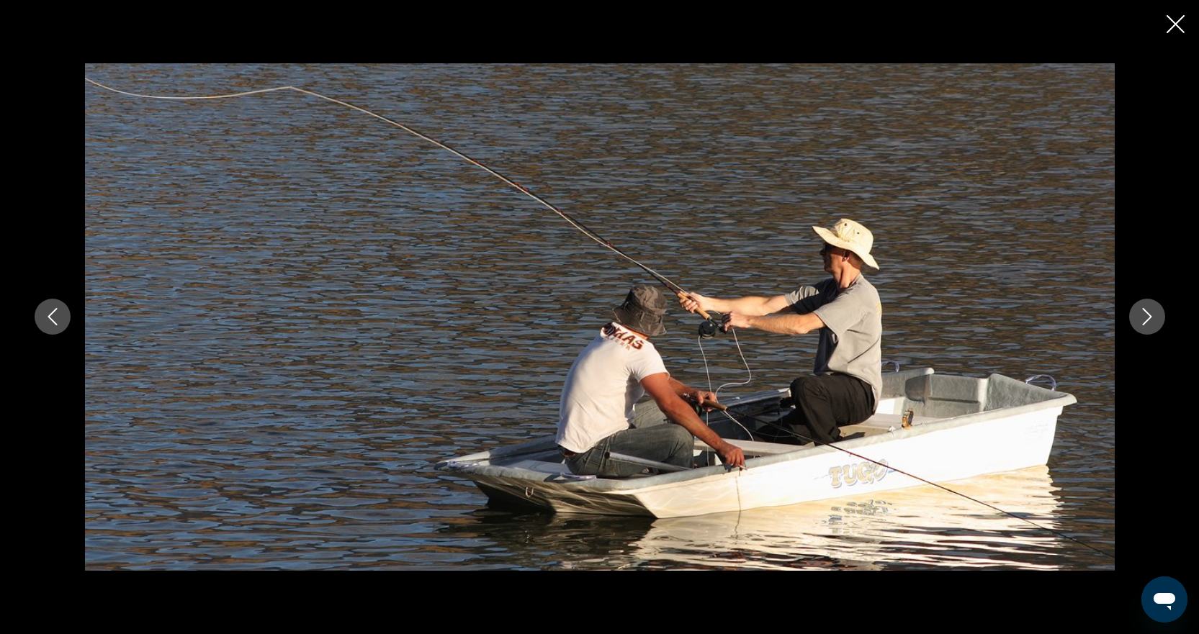
click at [1140, 315] on icon "Next image" at bounding box center [1146, 316] width 17 height 17
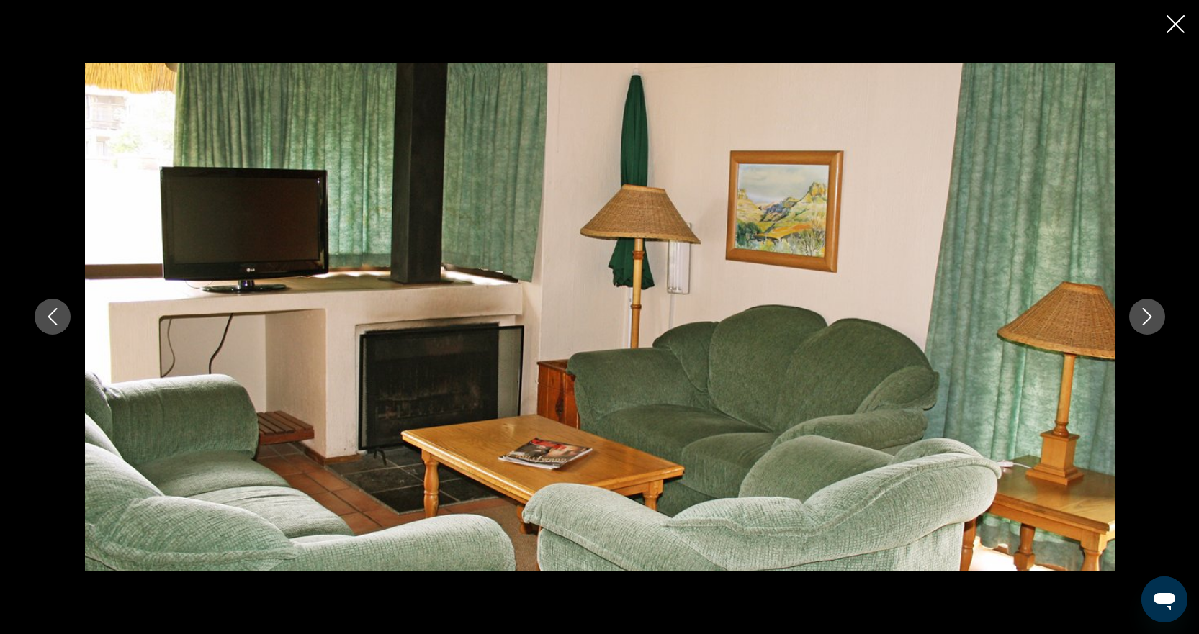
click at [1138, 318] on icon "Next image" at bounding box center [1146, 316] width 17 height 17
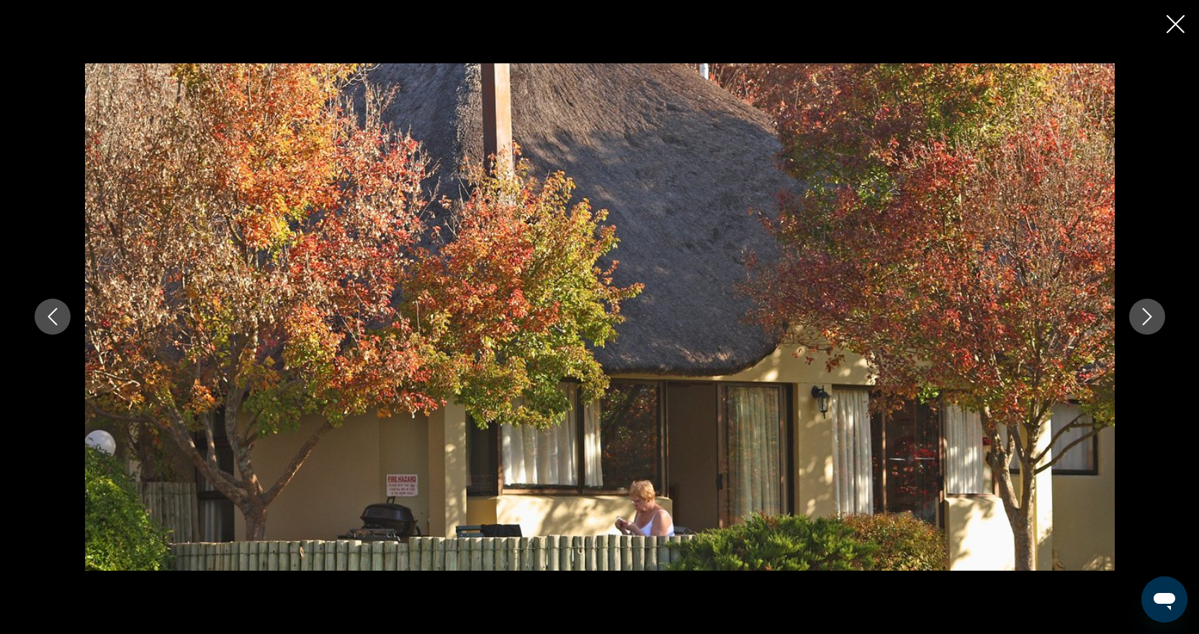
click at [1138, 317] on icon "Next image" at bounding box center [1146, 316] width 17 height 17
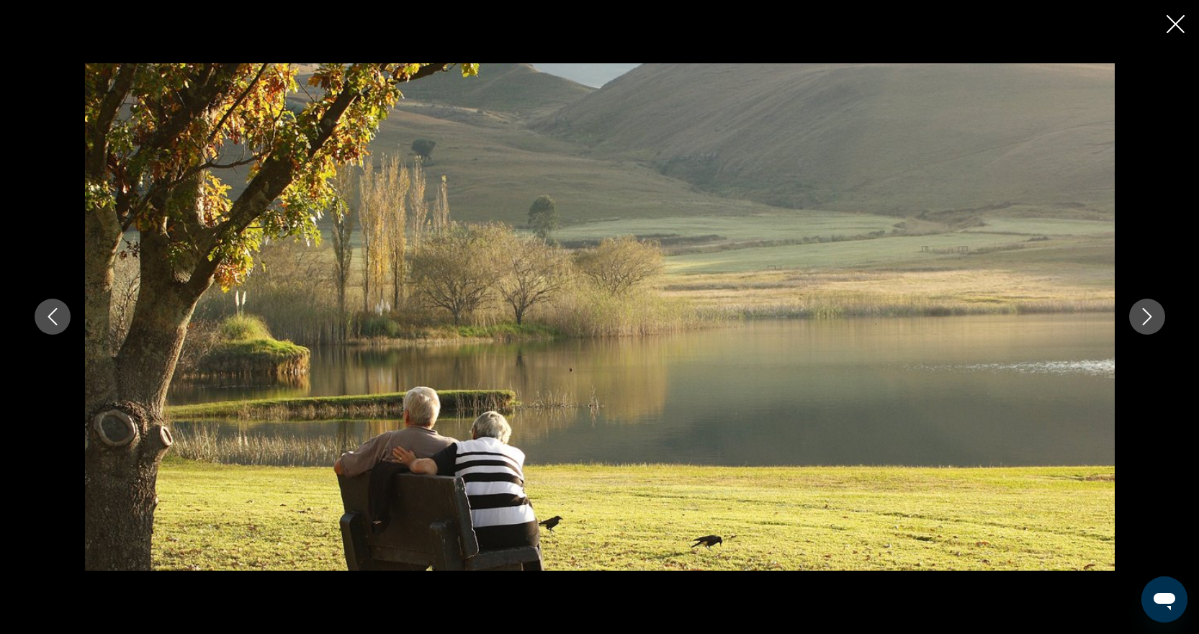
click at [1138, 317] on icon "Next image" at bounding box center [1146, 316] width 17 height 17
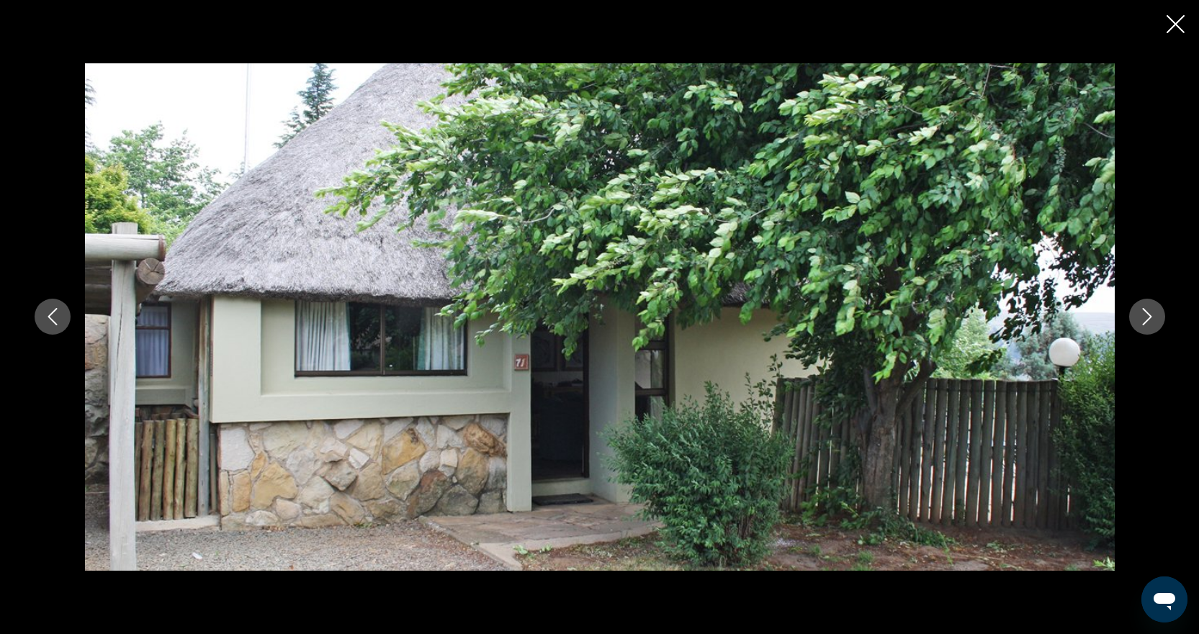
click at [1138, 317] on icon "Next image" at bounding box center [1146, 316] width 17 height 17
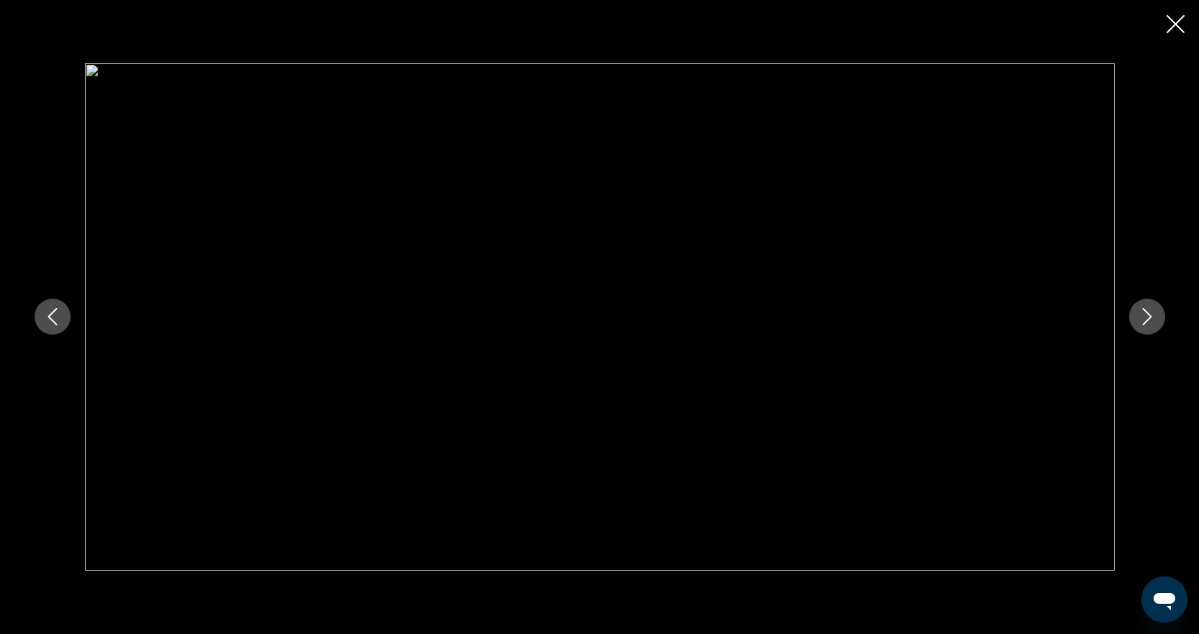
click at [1138, 317] on icon "Next image" at bounding box center [1146, 316] width 17 height 17
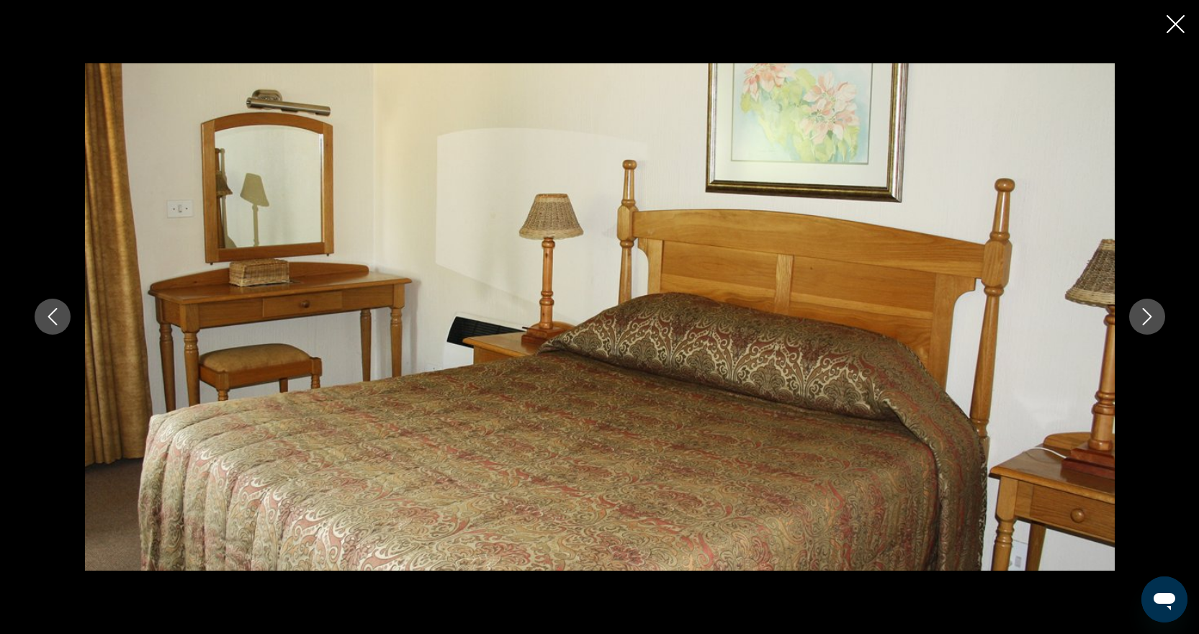
click at [1172, 23] on icon "Close slideshow" at bounding box center [1175, 24] width 18 height 18
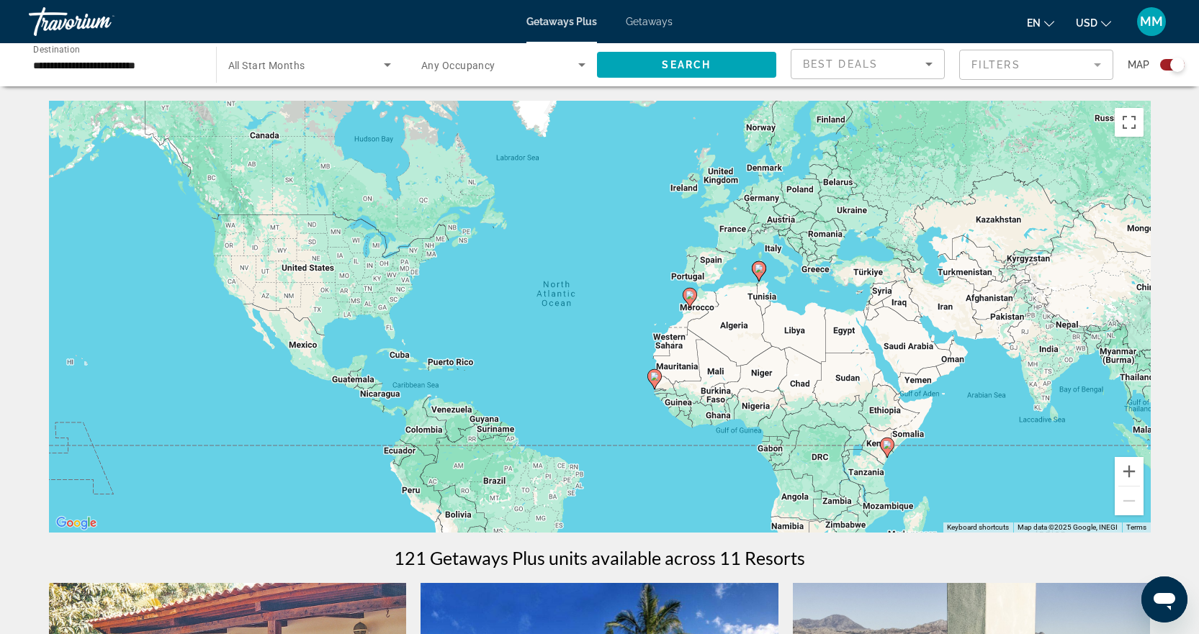
click at [887, 443] on image "Main content" at bounding box center [887, 445] width 9 height 9
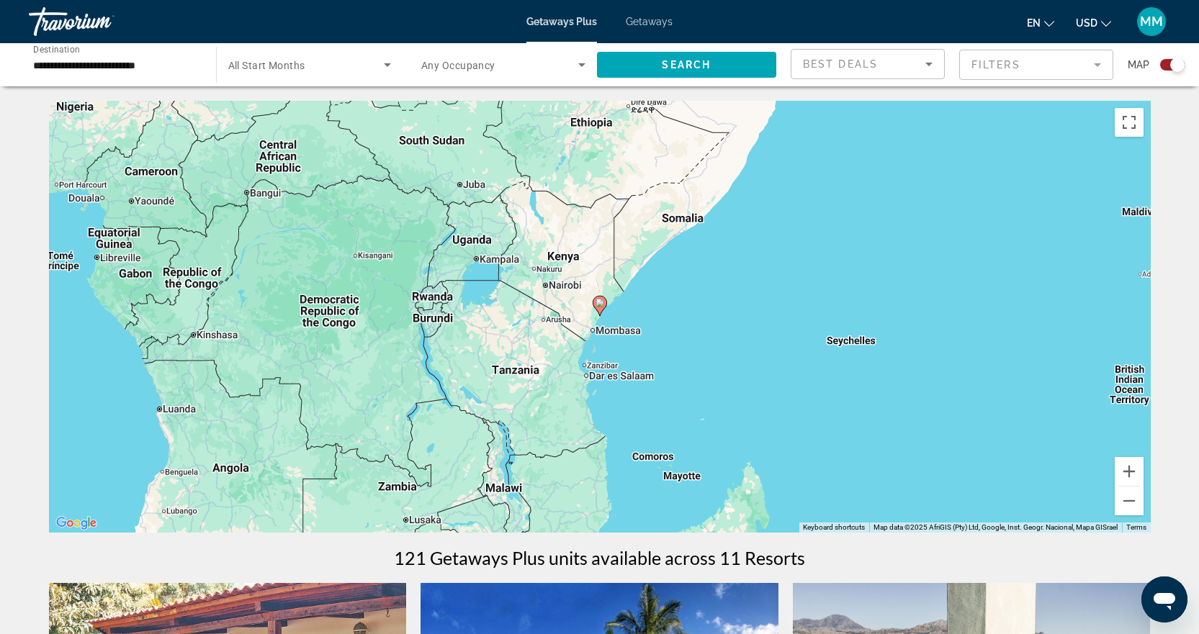
click at [600, 302] on image "Main content" at bounding box center [599, 303] width 9 height 9
type input "**********"
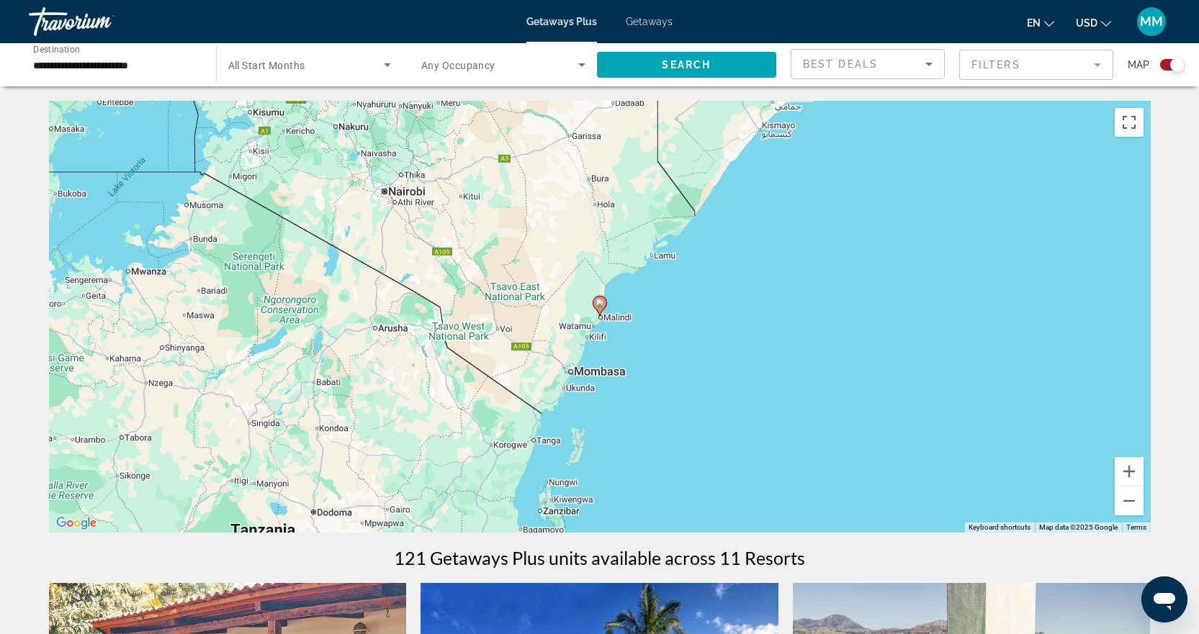
click at [600, 302] on image "Main content" at bounding box center [599, 303] width 9 height 9
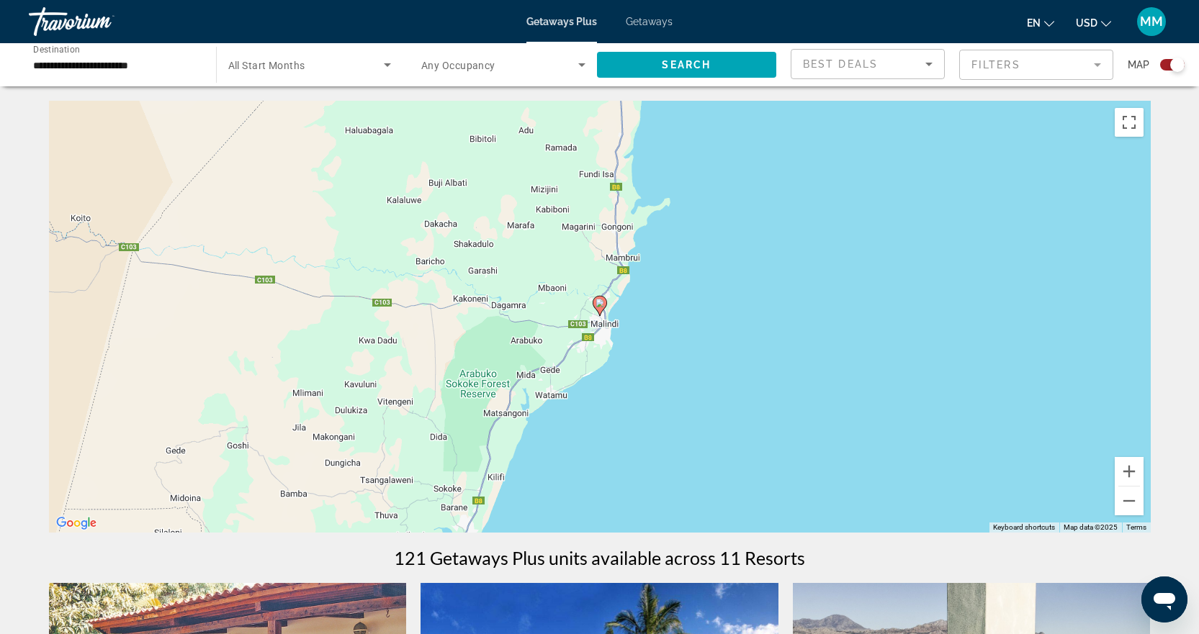
click at [600, 302] on image "Main content" at bounding box center [599, 303] width 9 height 9
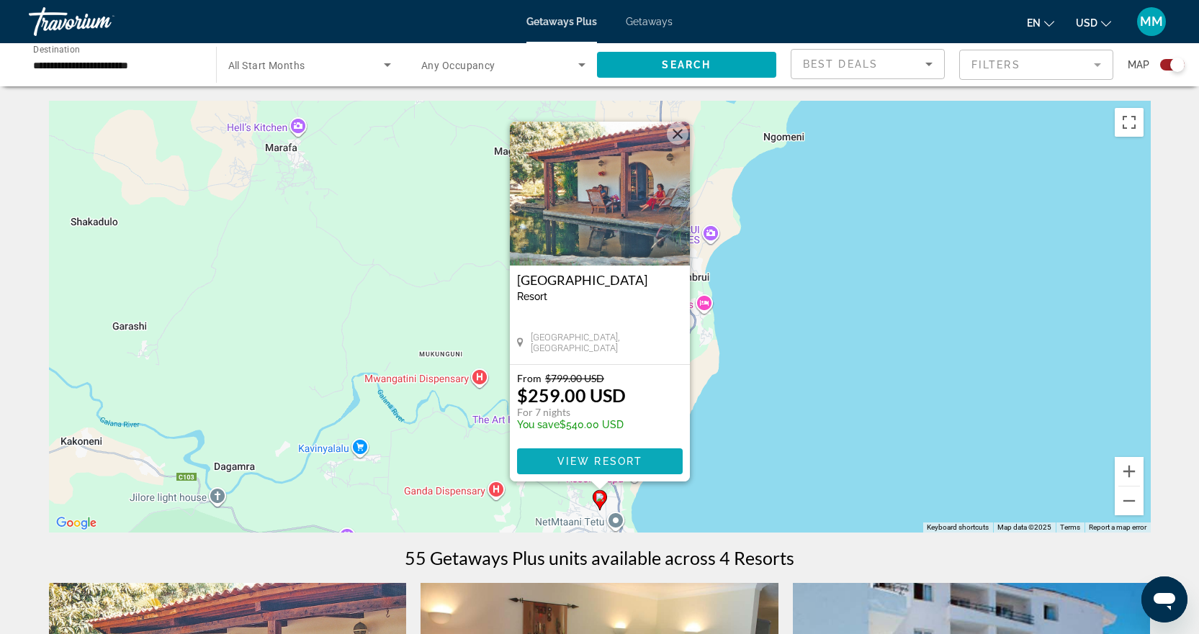
click at [584, 462] on span "View Resort" at bounding box center [598, 462] width 85 height 12
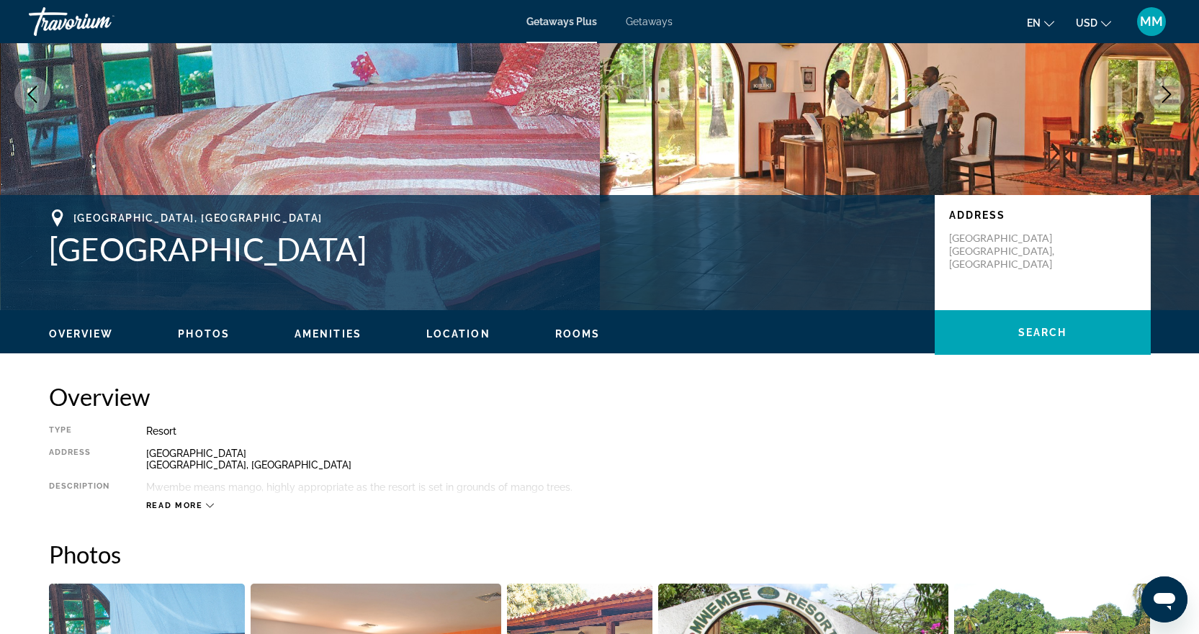
scroll to position [216, 0]
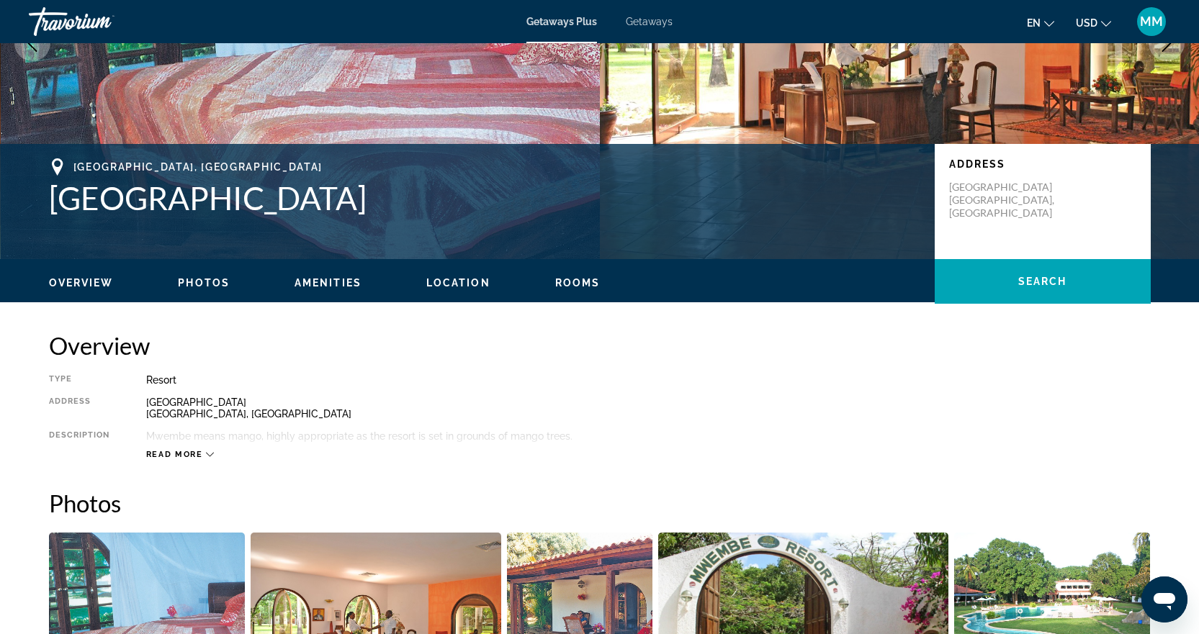
click at [200, 286] on span "Photos" at bounding box center [204, 283] width 52 height 12
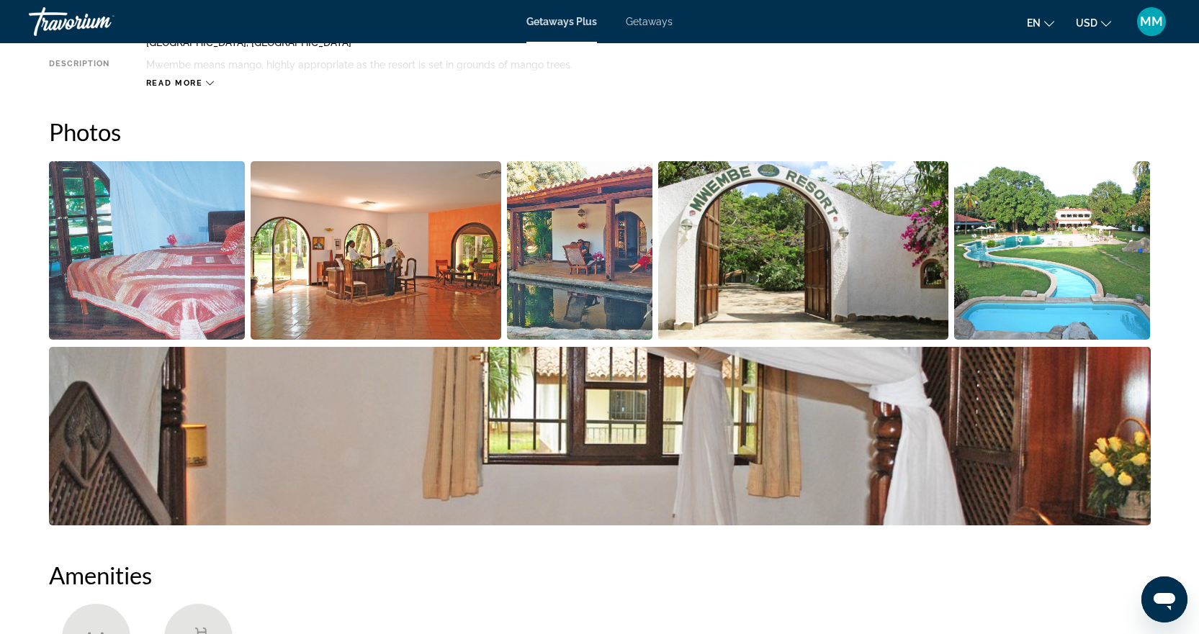
scroll to position [618, 0]
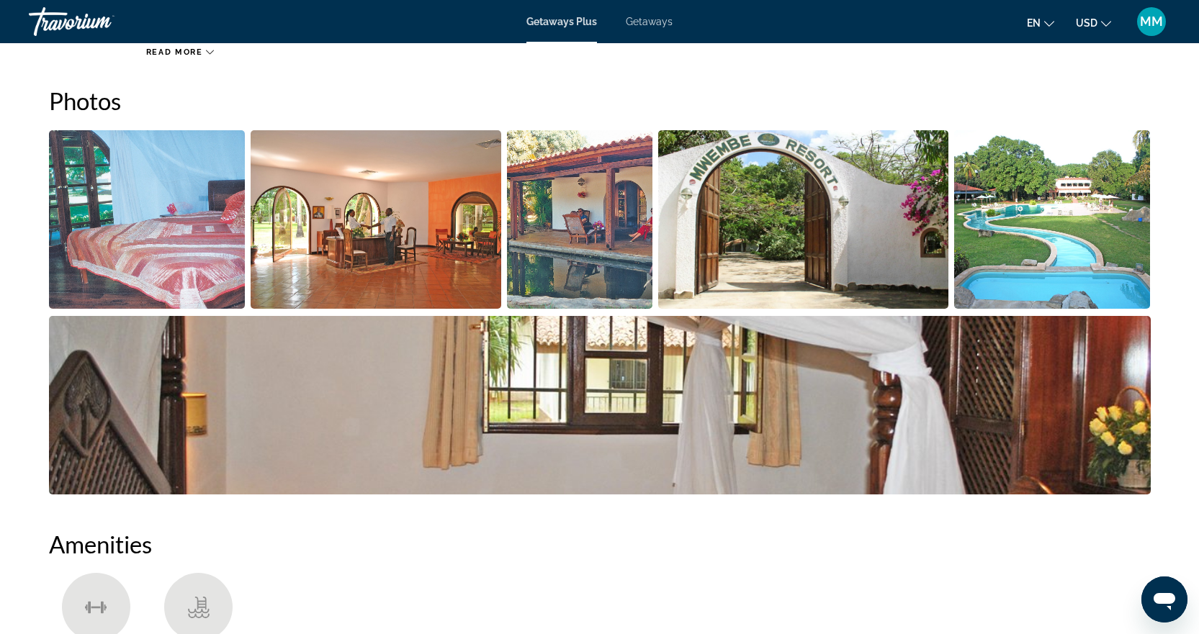
click at [123, 236] on img "Open full-screen image slider" at bounding box center [147, 219] width 197 height 179
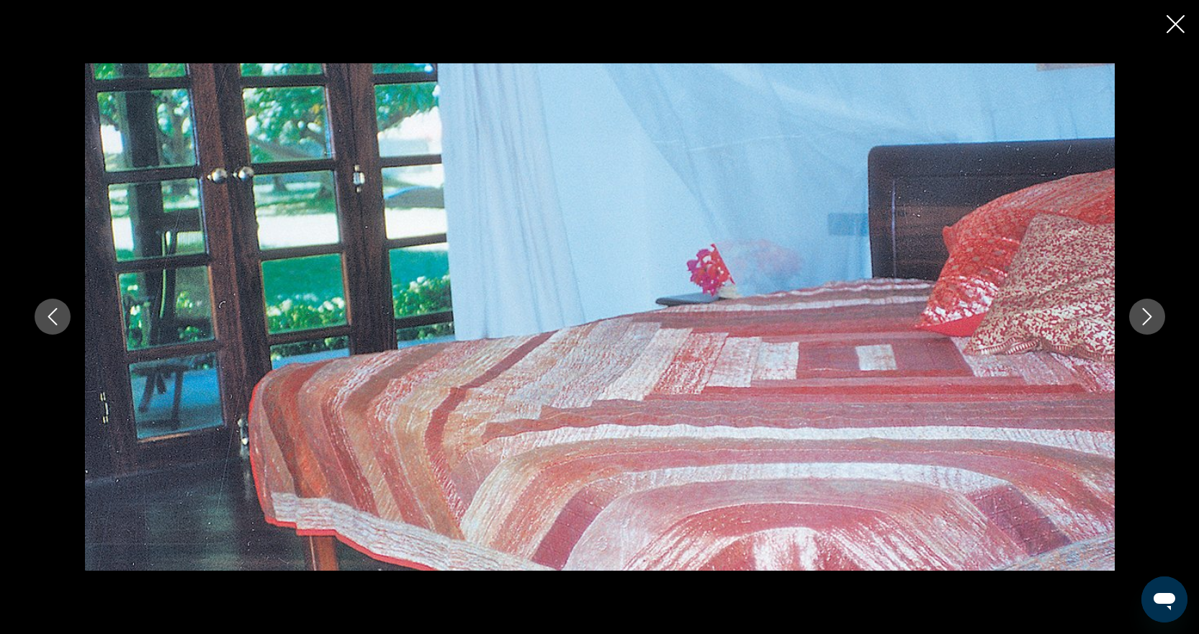
click at [1147, 316] on icon "Next image" at bounding box center [1146, 316] width 17 height 17
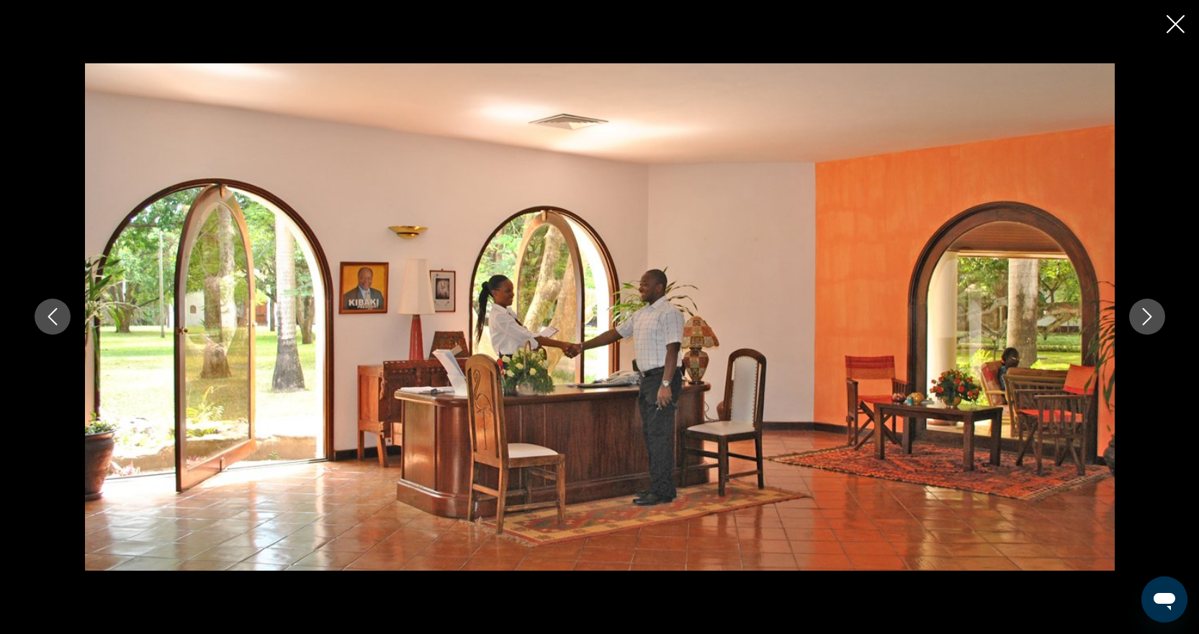
click at [1147, 316] on icon "Next image" at bounding box center [1146, 316] width 17 height 17
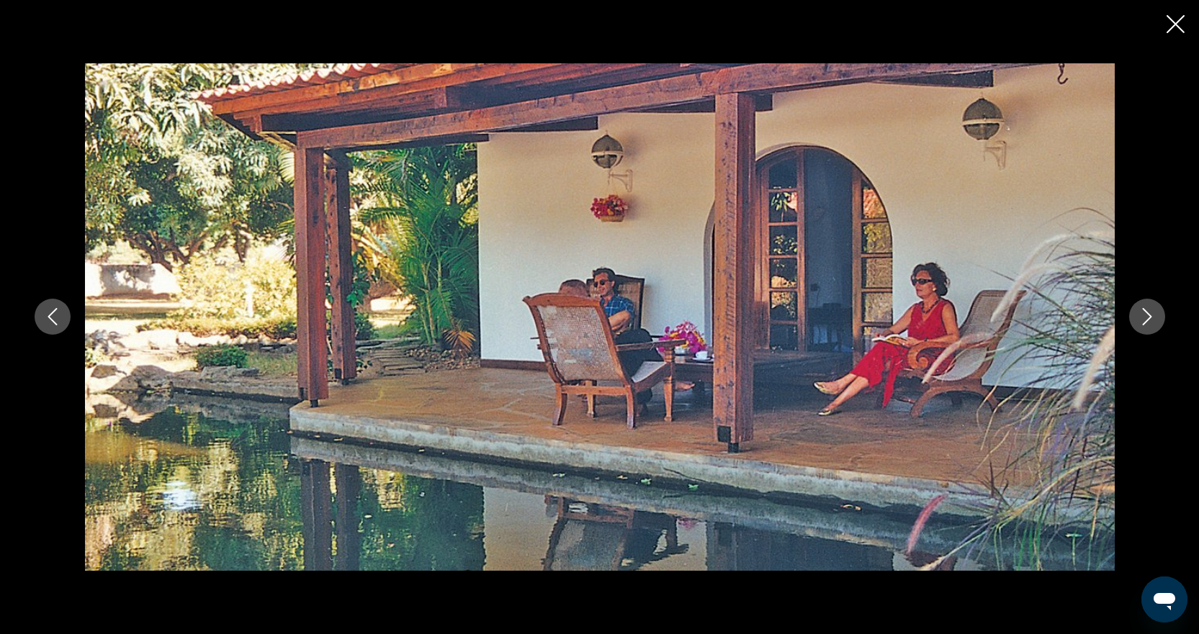
click at [1147, 316] on icon "Next image" at bounding box center [1146, 316] width 17 height 17
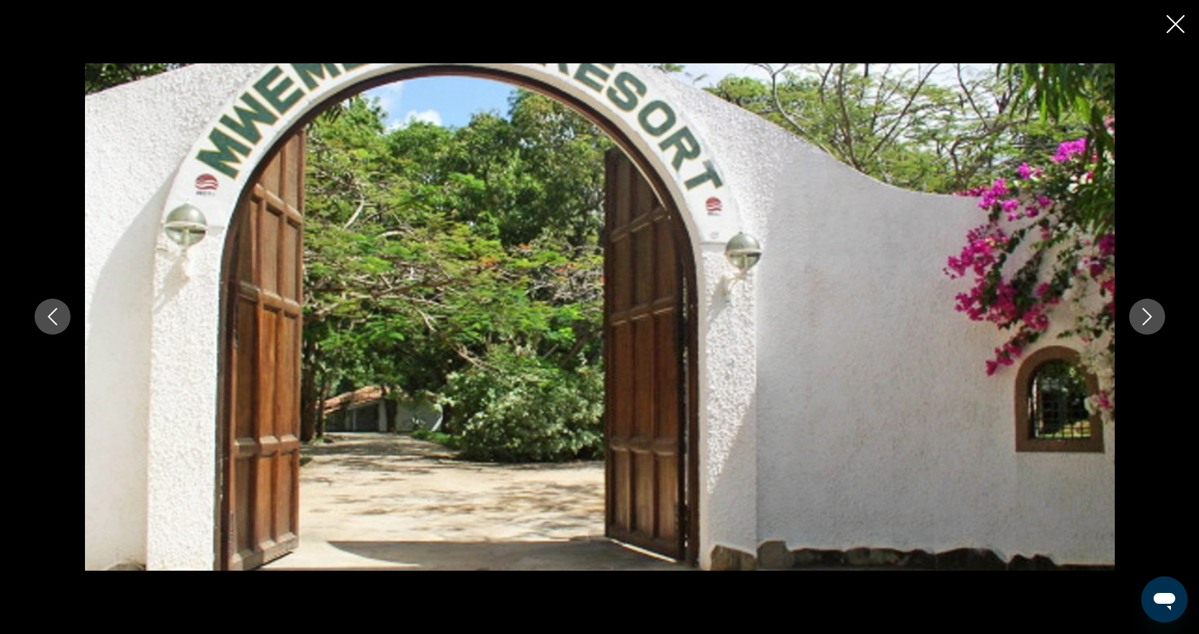
click at [1146, 316] on icon "Next image" at bounding box center [1146, 316] width 17 height 17
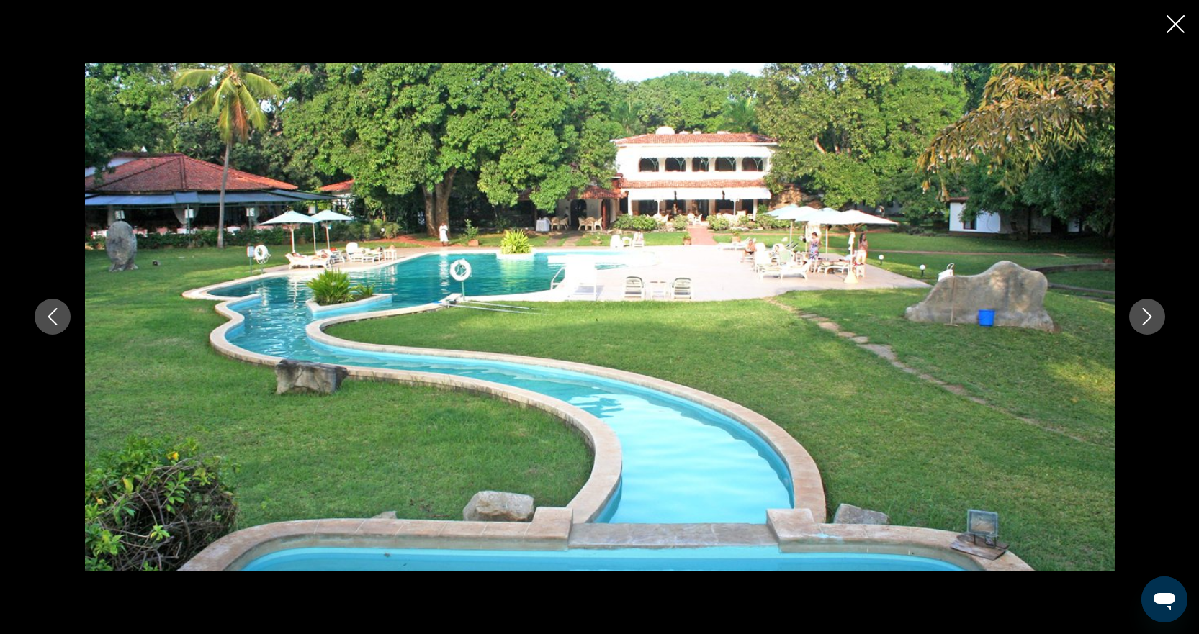
click at [1146, 316] on icon "Next image" at bounding box center [1146, 316] width 17 height 17
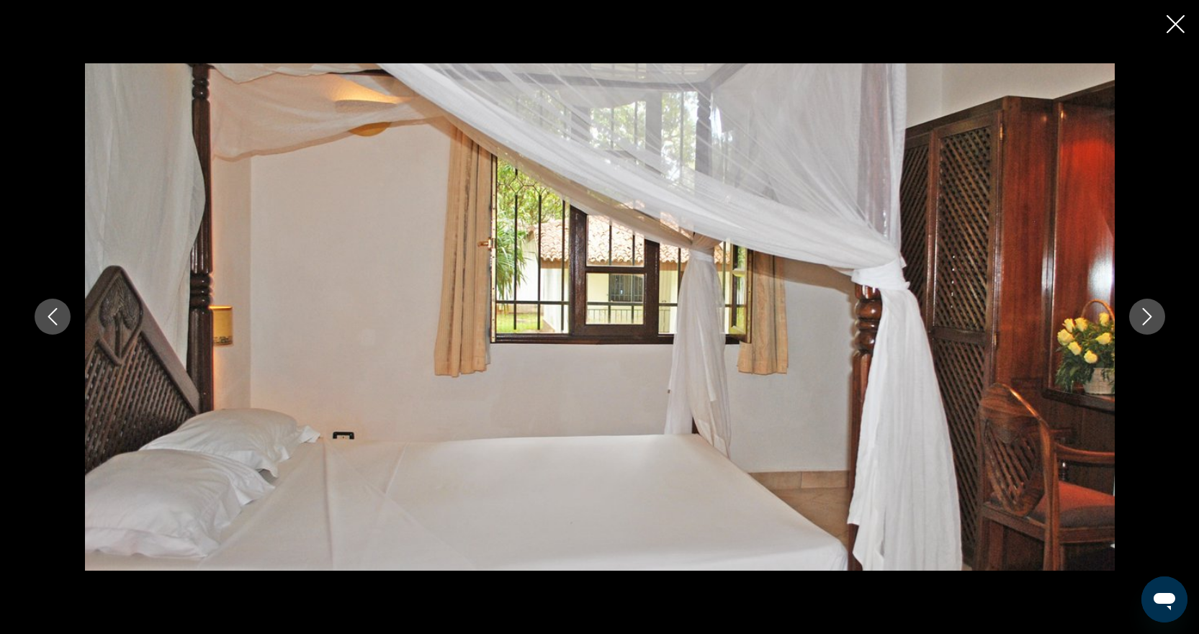
click at [1146, 316] on icon "Next image" at bounding box center [1146, 316] width 17 height 17
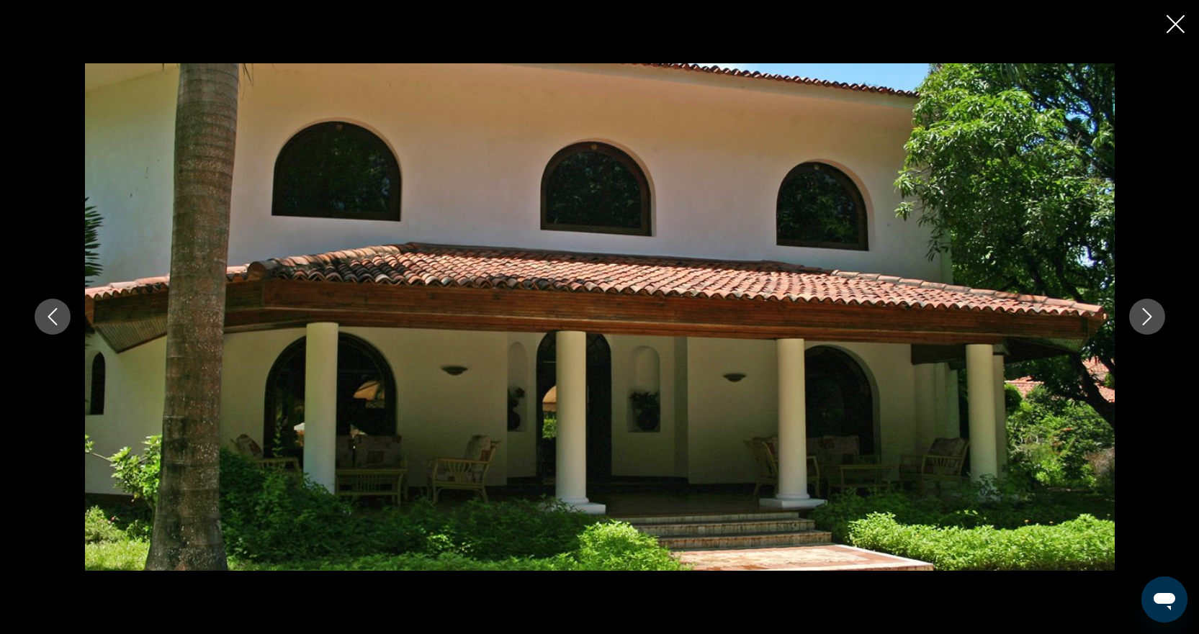
click at [1145, 316] on icon "Next image" at bounding box center [1146, 316] width 17 height 17
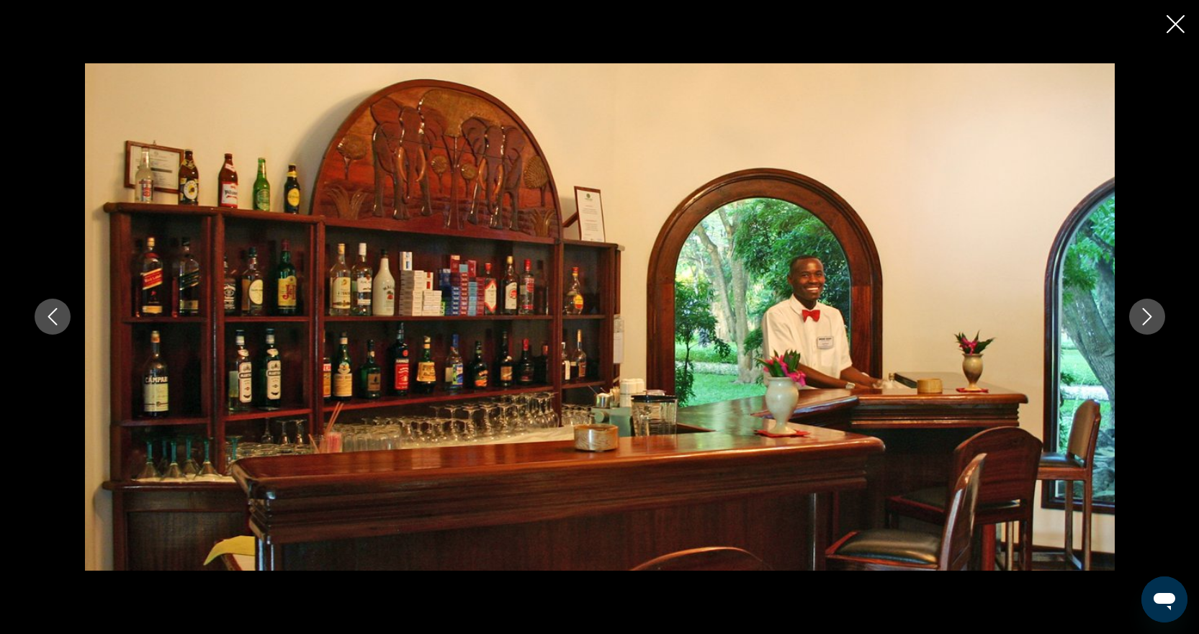
click at [1145, 316] on icon "Next image" at bounding box center [1146, 316] width 17 height 17
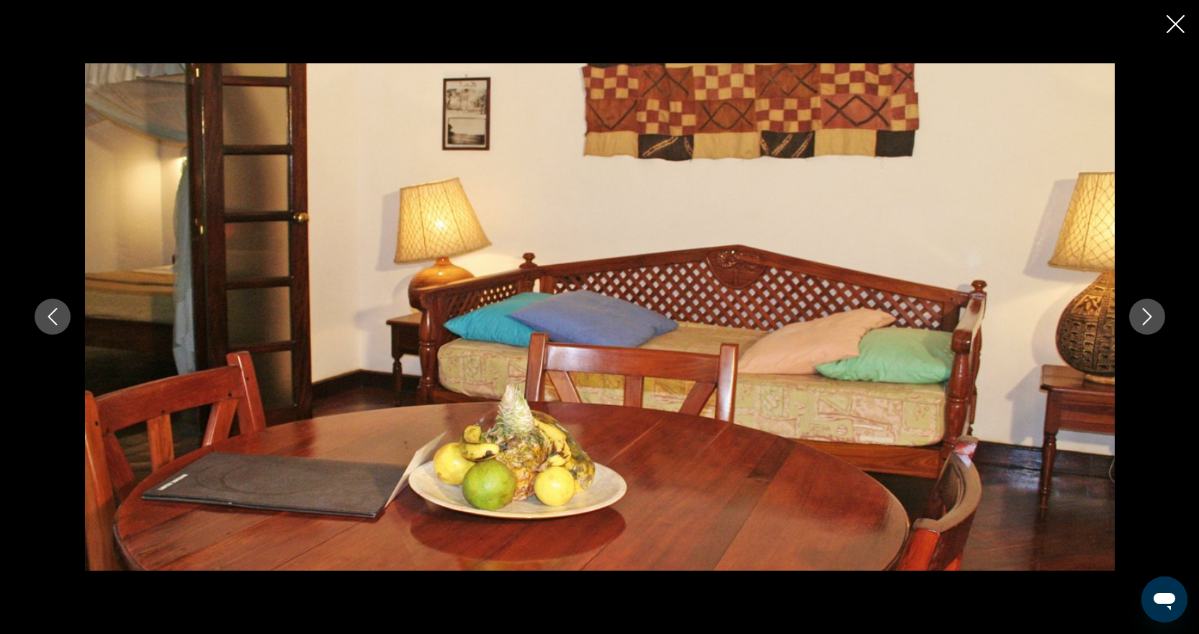
click at [1144, 314] on icon "Next image" at bounding box center [1146, 316] width 17 height 17
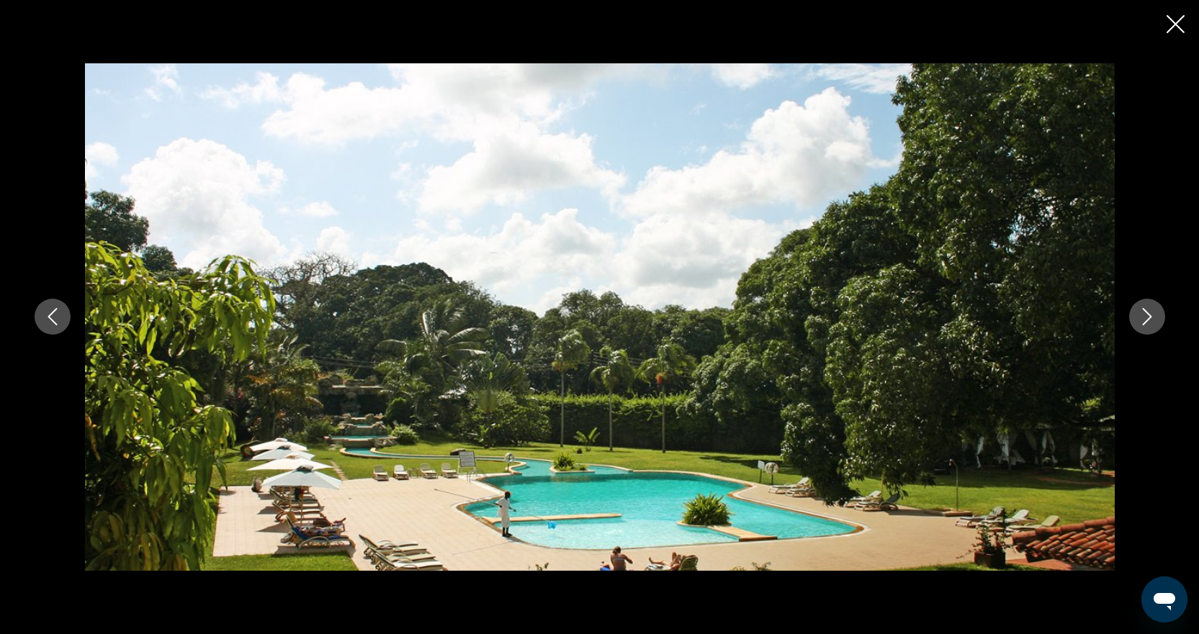
click at [1140, 312] on icon "Next image" at bounding box center [1146, 316] width 17 height 17
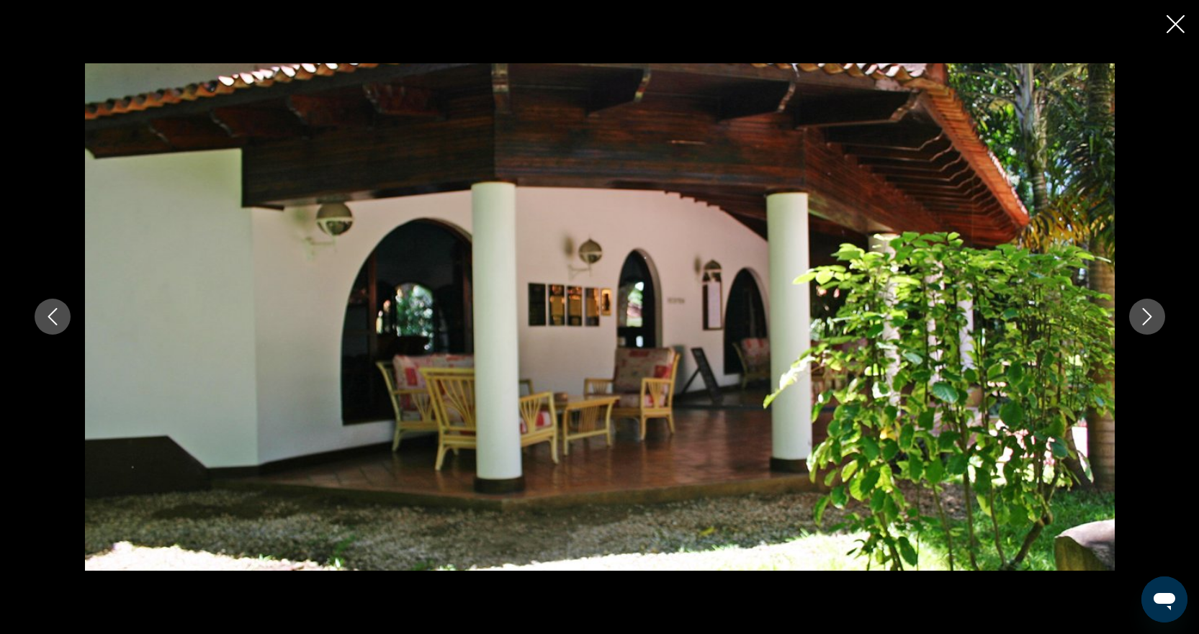
click at [1135, 317] on button "Next image" at bounding box center [1147, 317] width 36 height 36
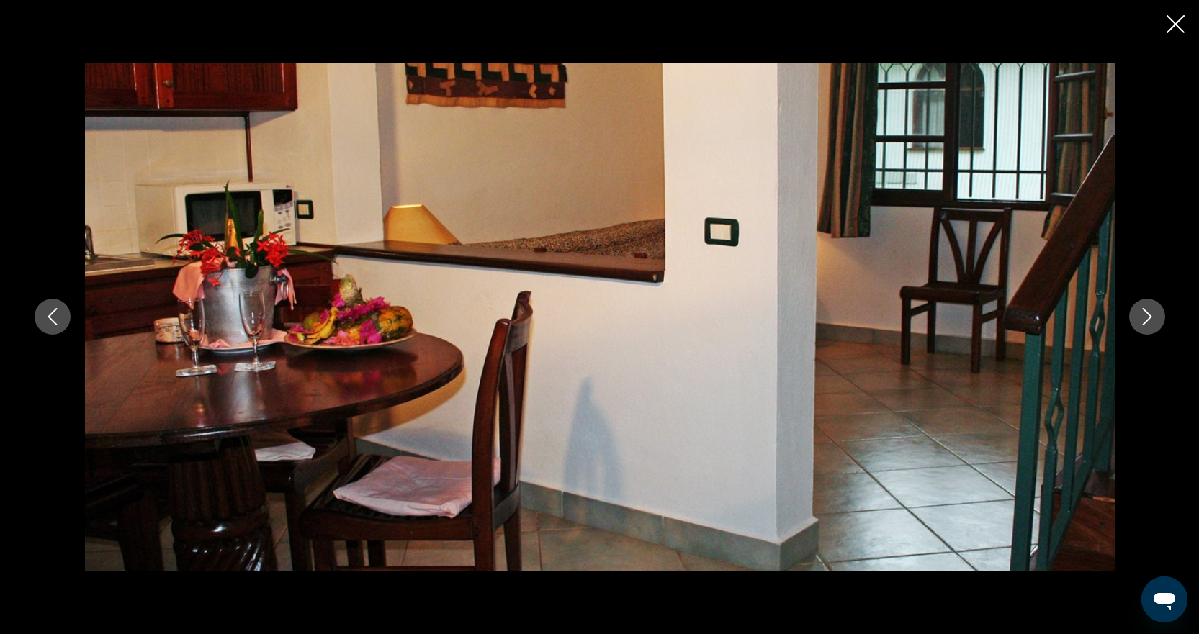
click at [1135, 317] on button "Next image" at bounding box center [1147, 317] width 36 height 36
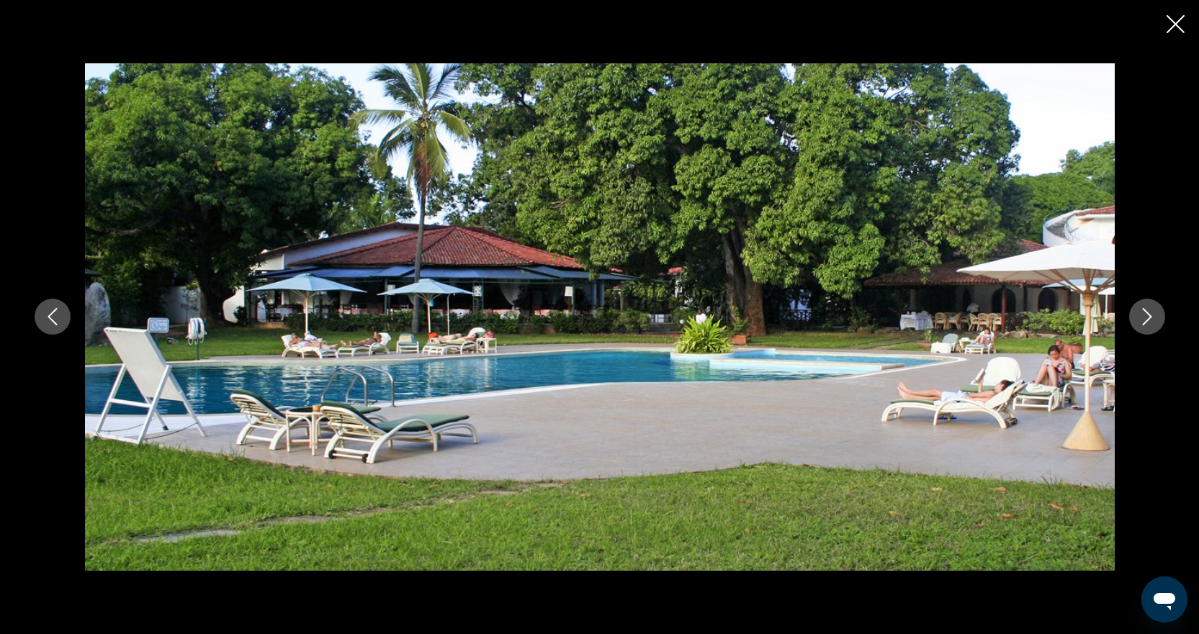
click at [1134, 317] on button "Next image" at bounding box center [1147, 317] width 36 height 36
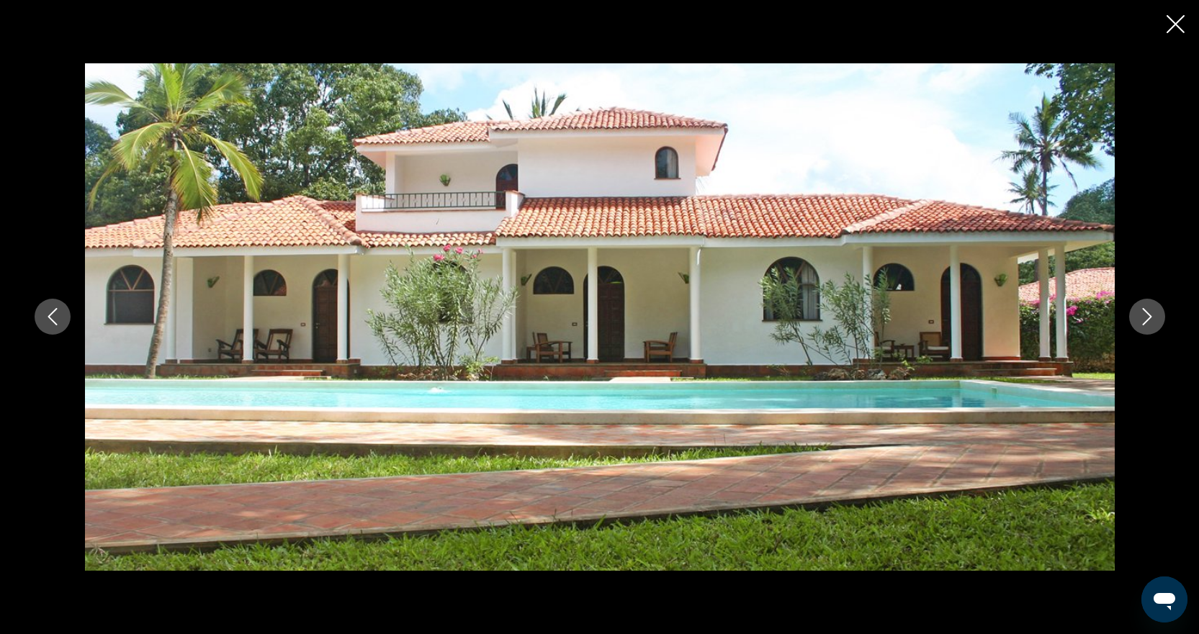
click at [1132, 318] on button "Next image" at bounding box center [1147, 317] width 36 height 36
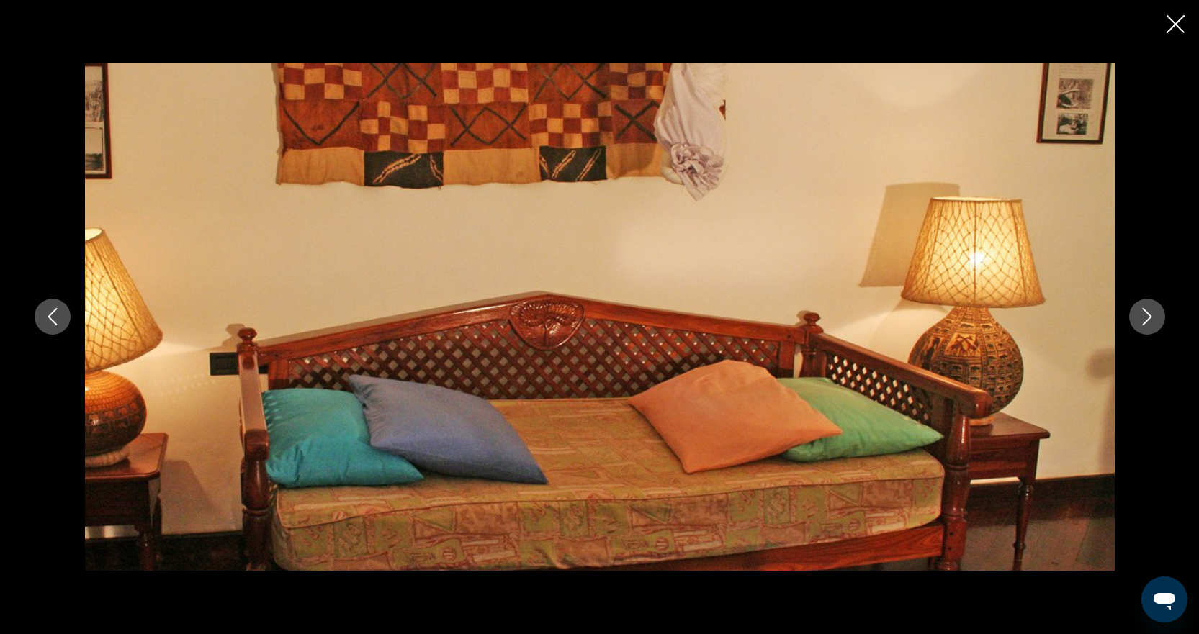
click at [1169, 27] on icon "Close slideshow" at bounding box center [1175, 24] width 18 height 18
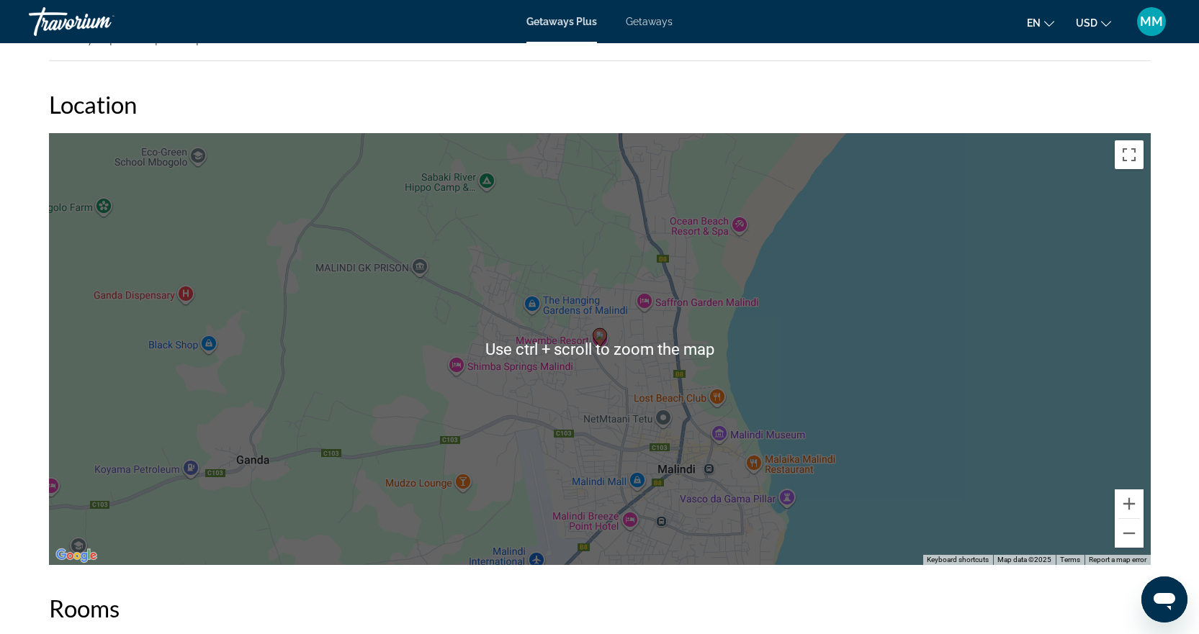
scroll to position [1770, 0]
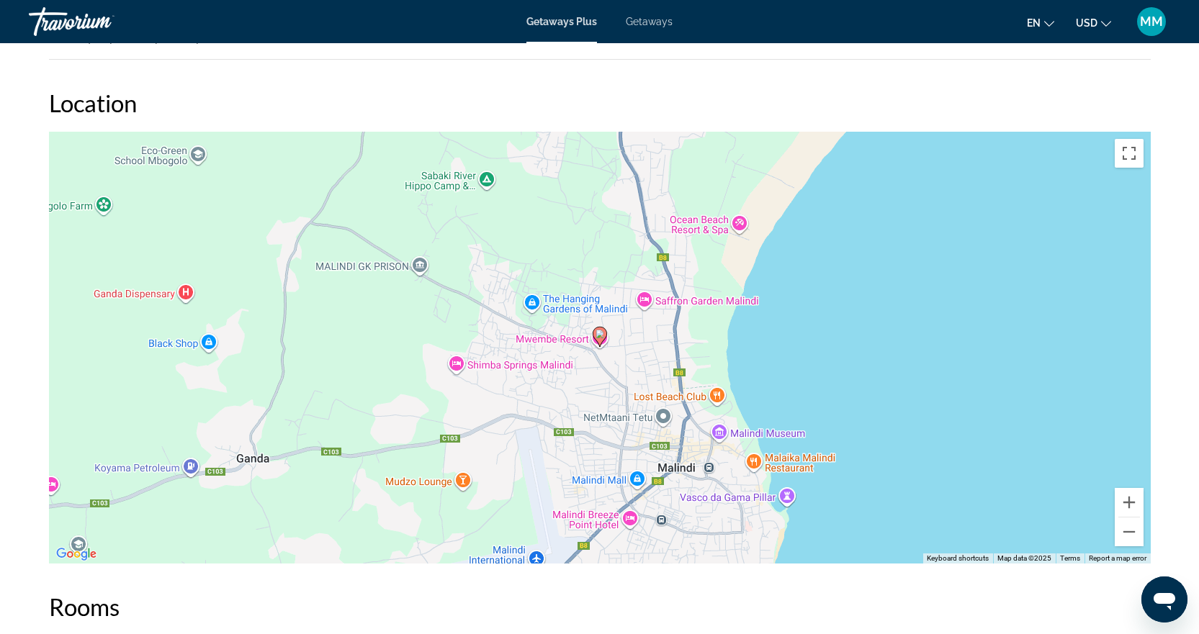
click at [455, 367] on div "To activate drag with keyboard, press Alt + Enter. Once in keyboard drag state,…" at bounding box center [599, 348] width 1101 height 432
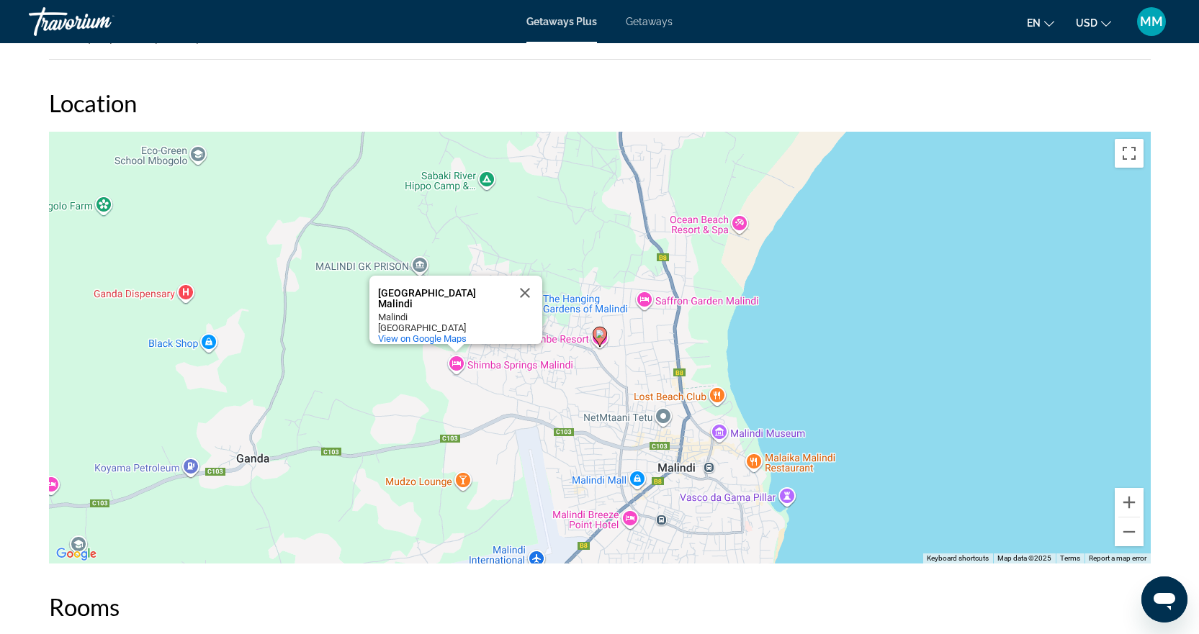
click at [791, 420] on div "To activate drag with keyboard, press Alt + Enter. Once in keyboard drag state,…" at bounding box center [599, 348] width 1101 height 432
click at [531, 287] on button "Close" at bounding box center [525, 293] width 35 height 35
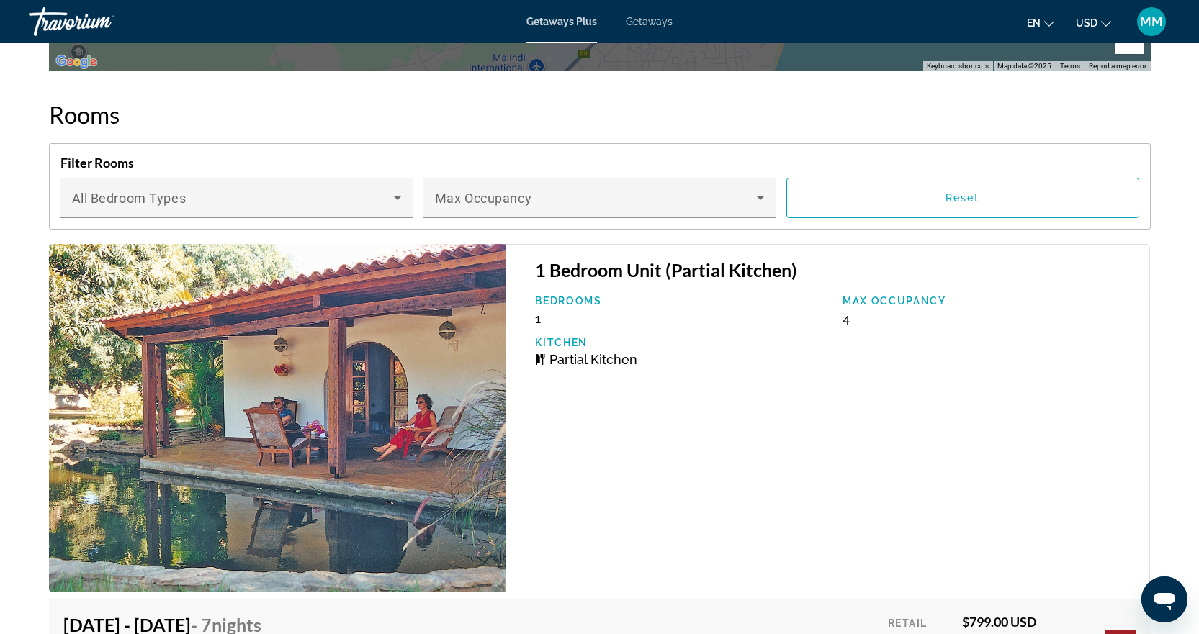
scroll to position [2274, 0]
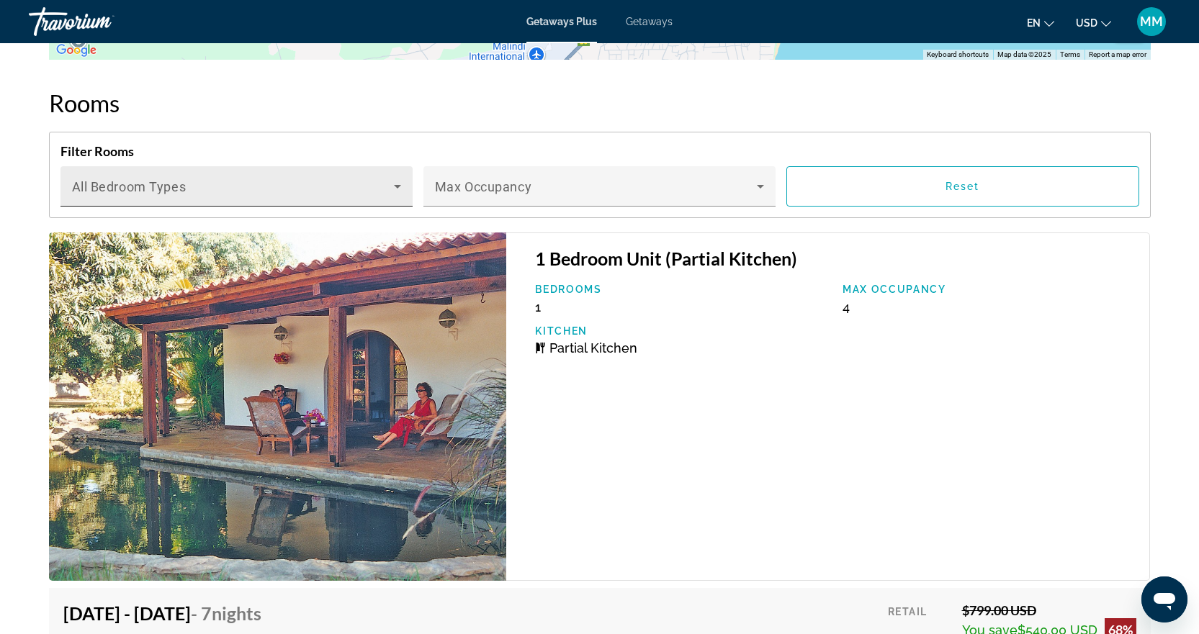
click at [395, 201] on div "Bedroom Types All Bedroom Types" at bounding box center [236, 186] width 329 height 40
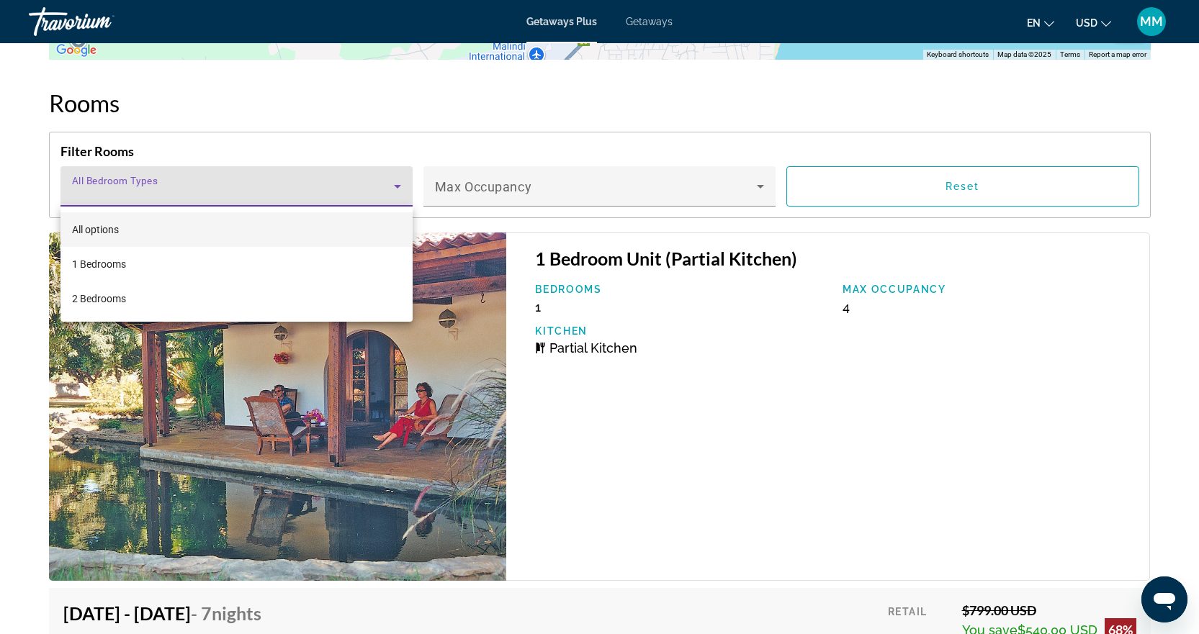
click at [390, 204] on div at bounding box center [599, 317] width 1199 height 634
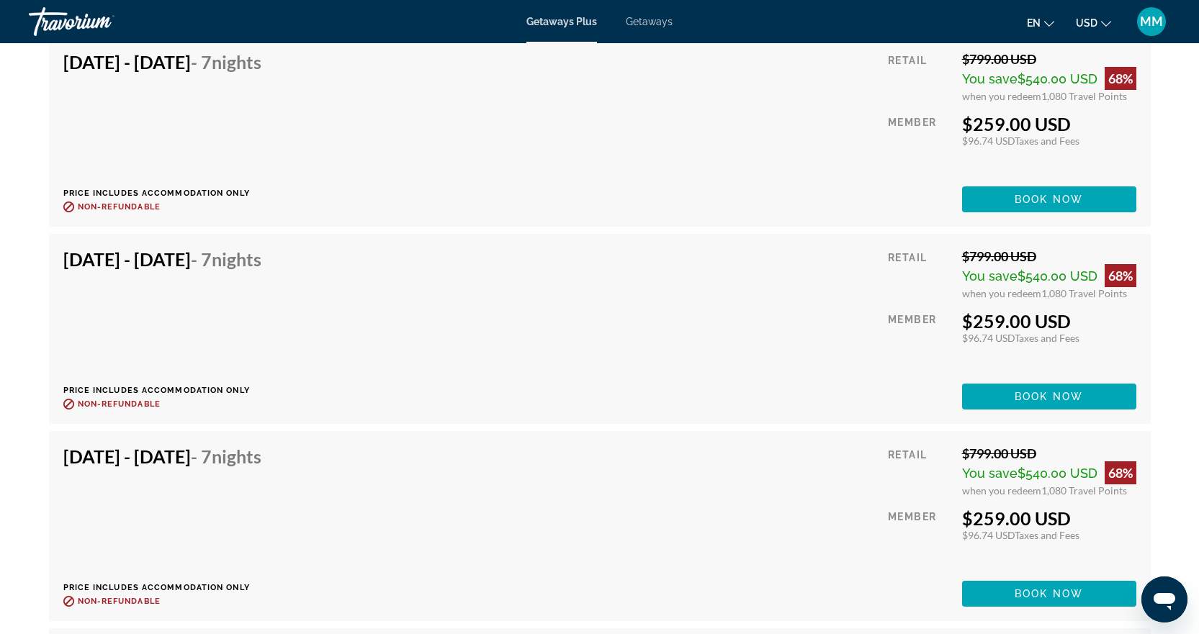
scroll to position [2850, 0]
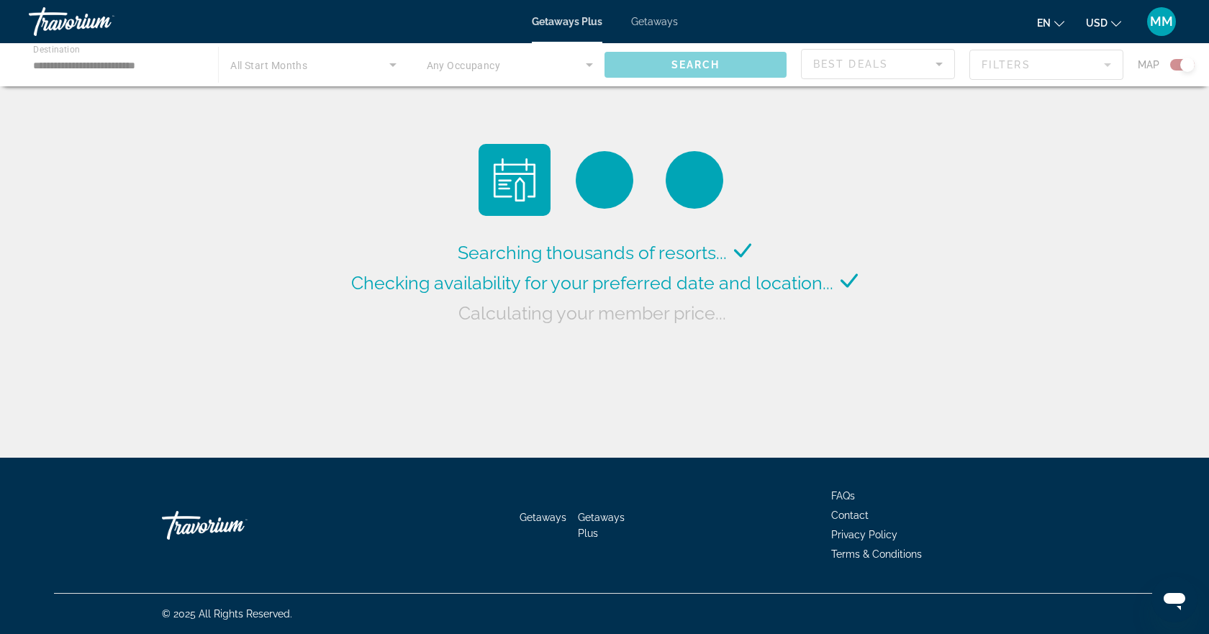
click at [186, 57] on div "Main content" at bounding box center [604, 64] width 1209 height 43
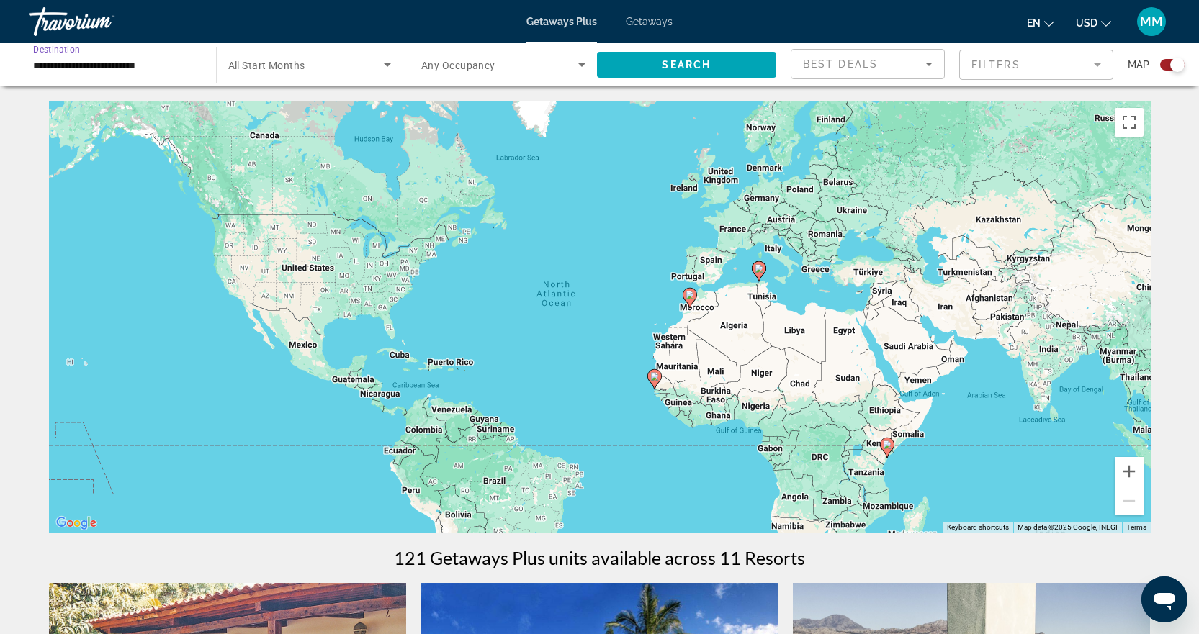
click at [182, 69] on input "**********" at bounding box center [115, 65] width 164 height 17
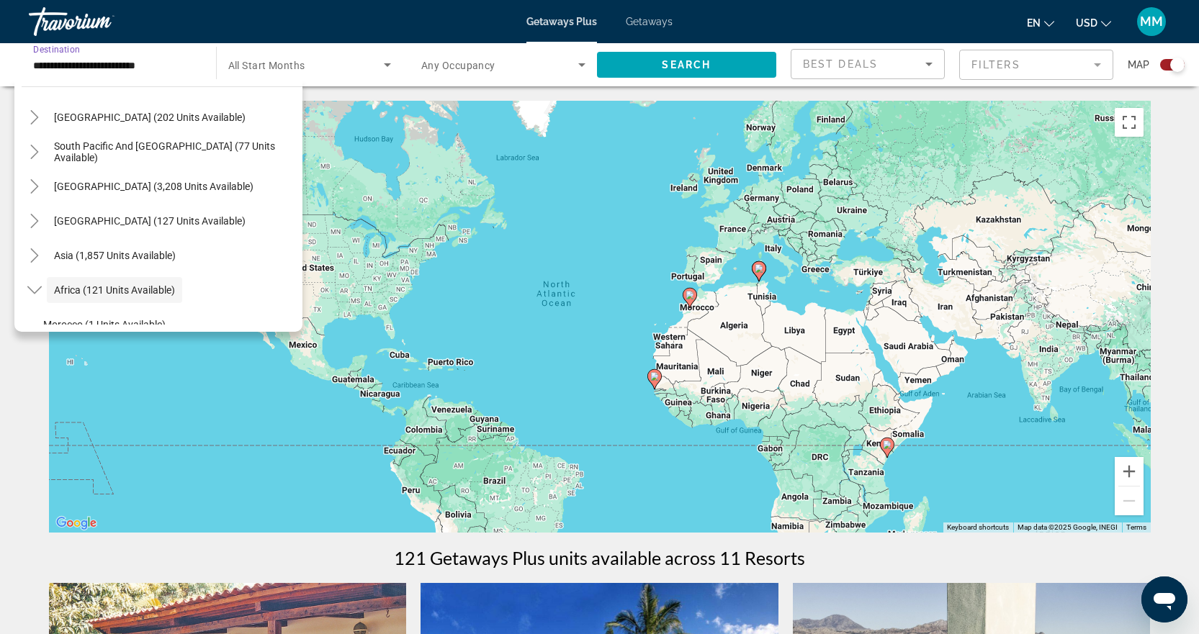
scroll to position [288, 0]
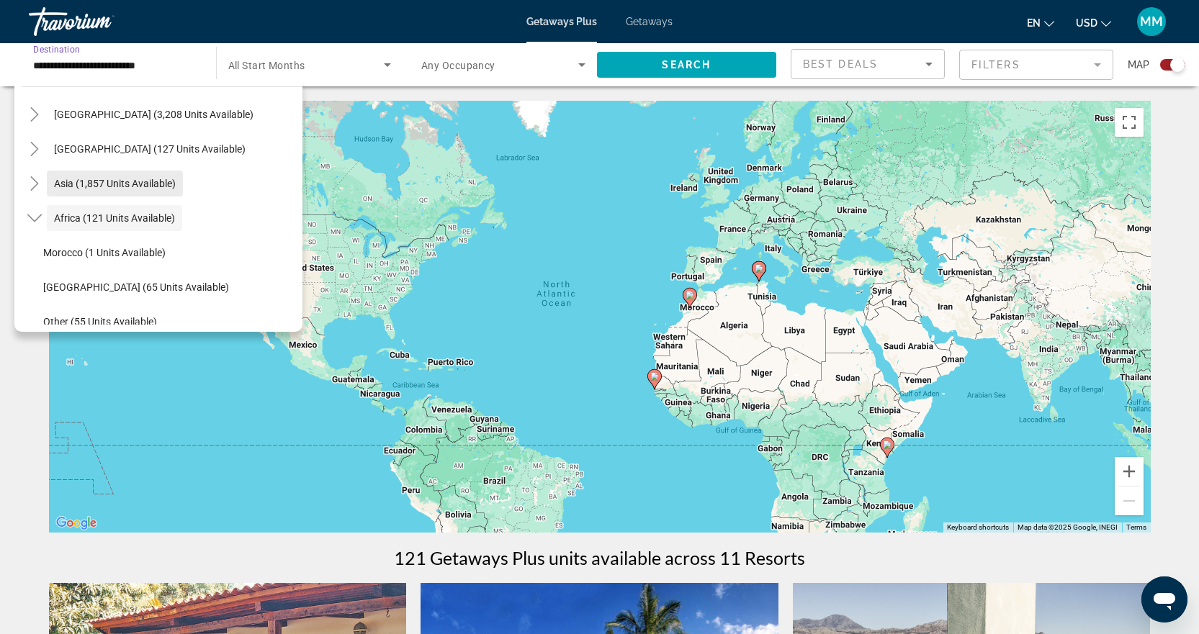
click at [156, 185] on span "Asia (1,857 units available)" at bounding box center [115, 184] width 122 height 12
type input "**********"
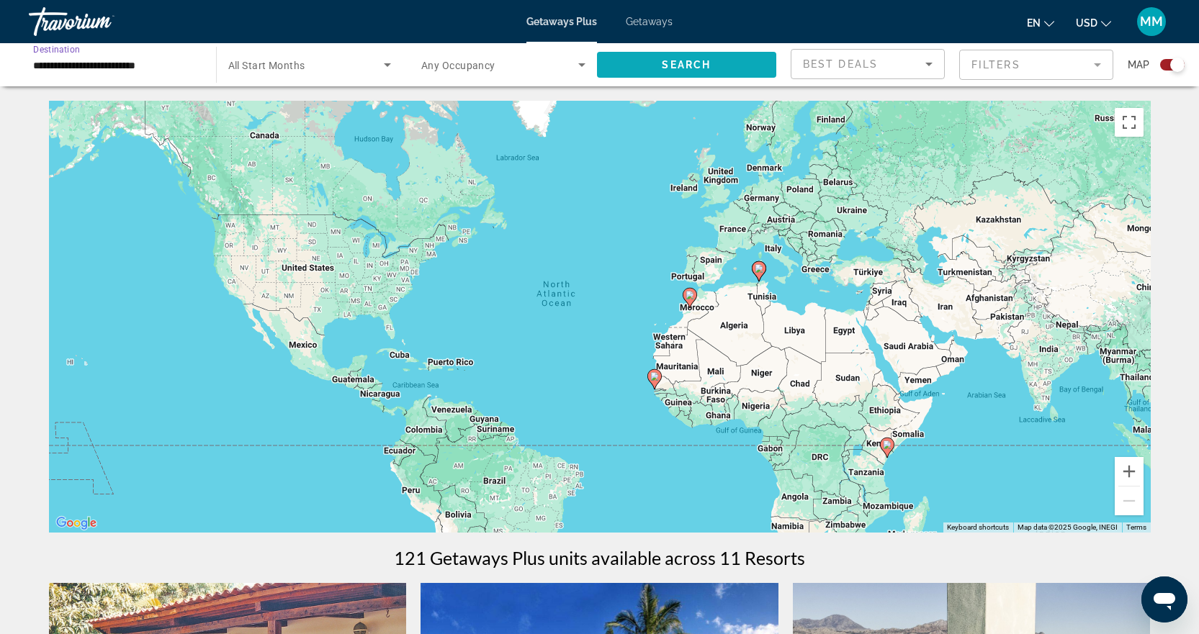
click at [685, 66] on span "Search" at bounding box center [686, 65] width 49 height 12
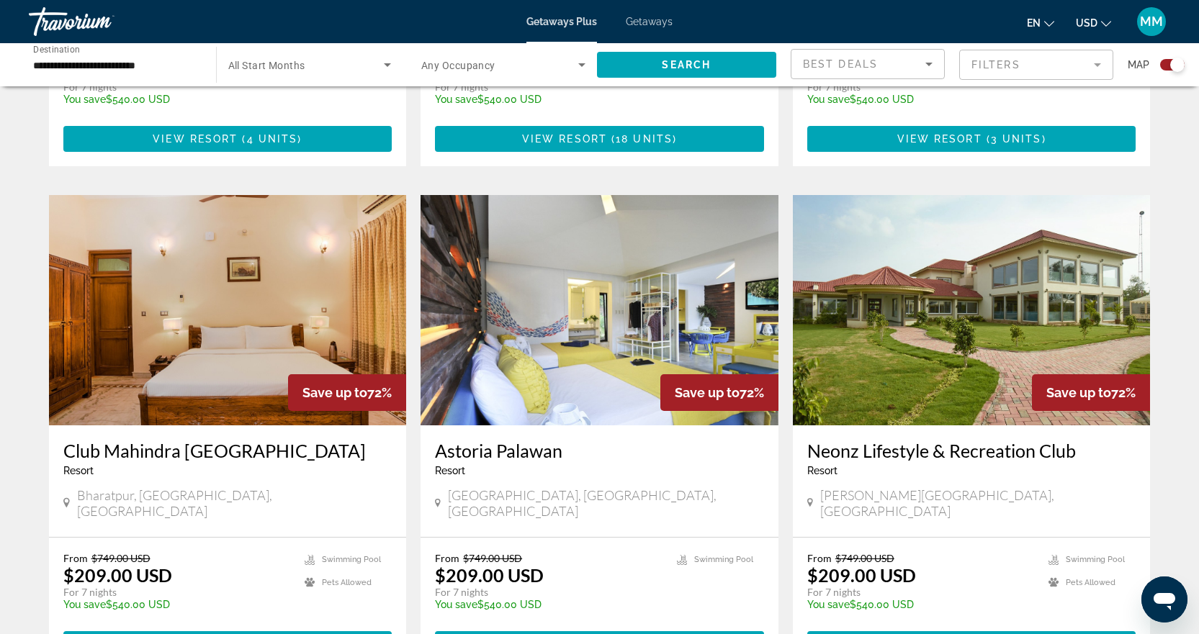
scroll to position [1440, 0]
